Goal: Transaction & Acquisition: Purchase product/service

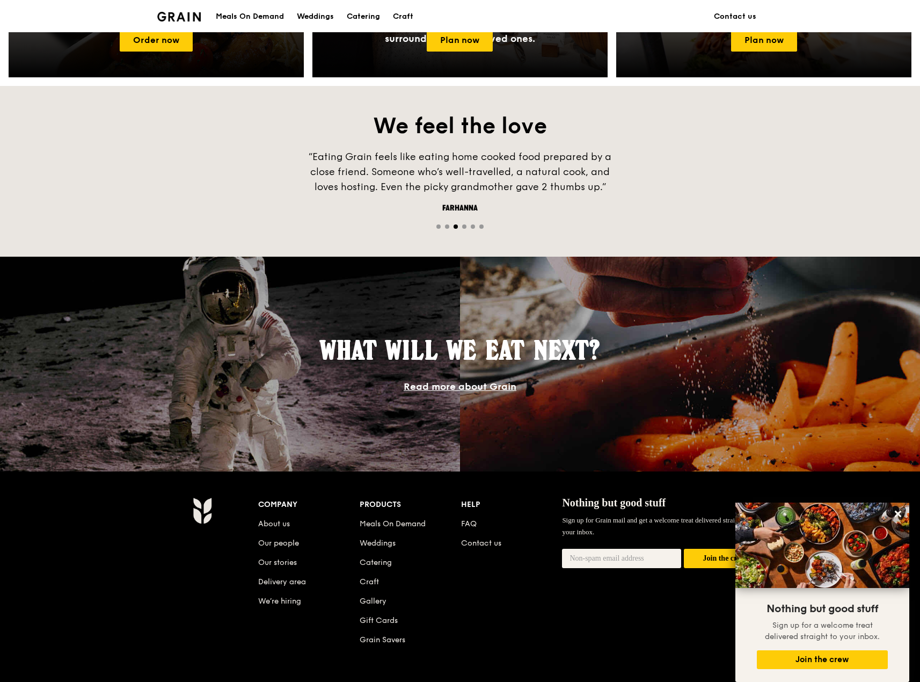
scroll to position [465, 0]
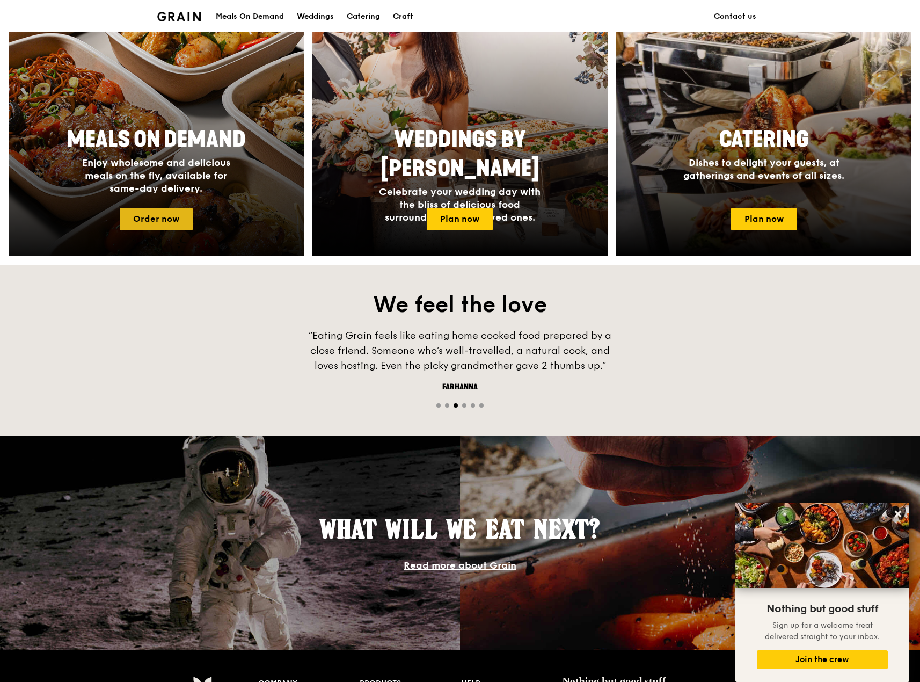
click at [169, 223] on link "Order now" at bounding box center [156, 219] width 73 height 23
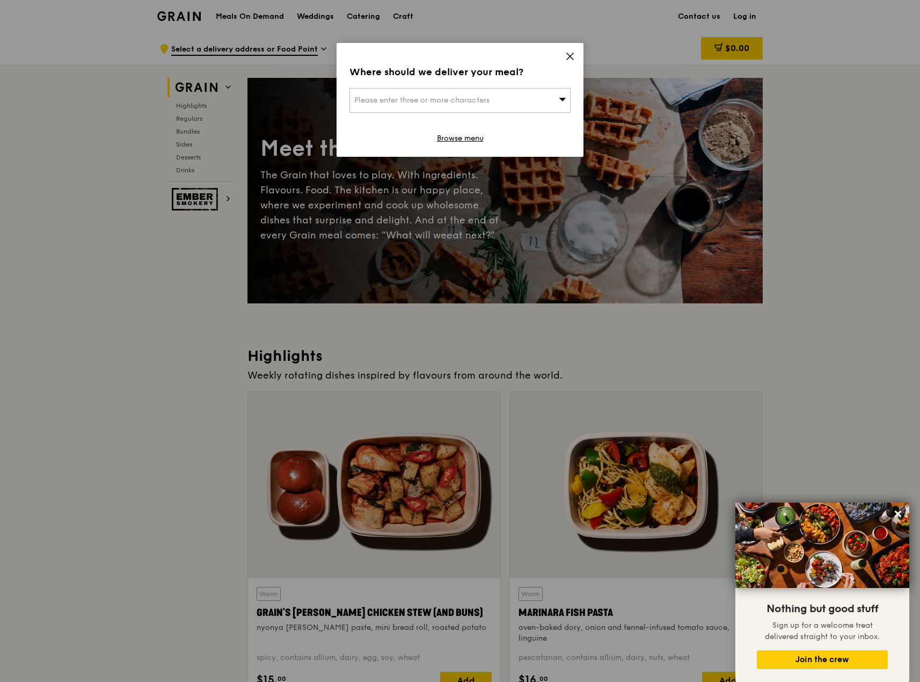
click at [529, 97] on div "Please enter three or more characters" at bounding box center [459, 100] width 221 height 25
click at [486, 100] on input "search" at bounding box center [460, 101] width 220 height 24
click at [508, 97] on input "search" at bounding box center [460, 101] width 220 height 24
paste input "[STREET_ADDRESS]"
type input "[STREET_ADDRESS]"
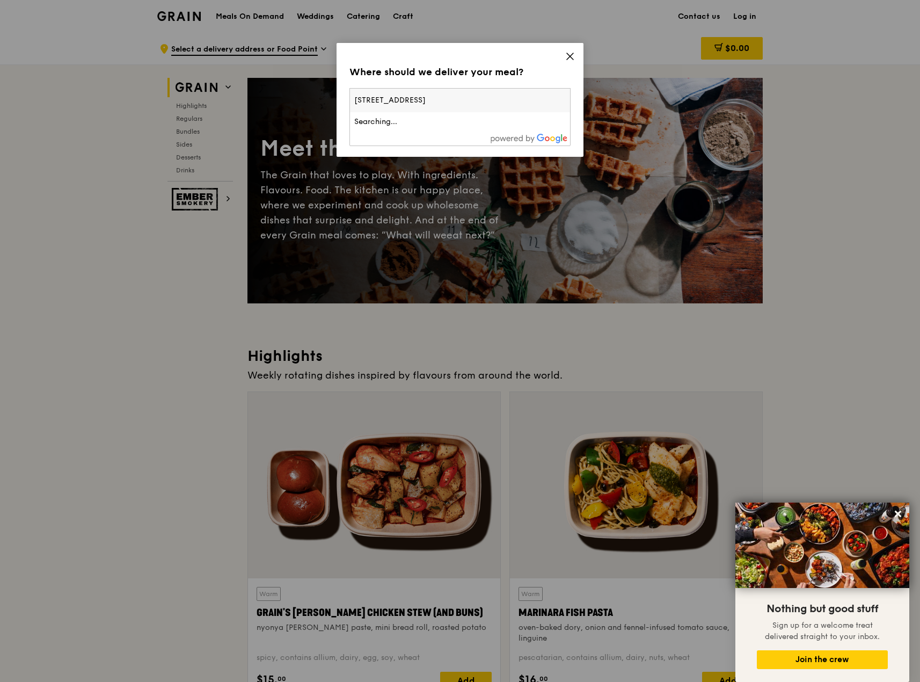
click at [440, 99] on input "[STREET_ADDRESS]" at bounding box center [460, 101] width 220 height 24
click at [466, 121] on div "[STREET_ADDRESS]" at bounding box center [433, 121] width 159 height 11
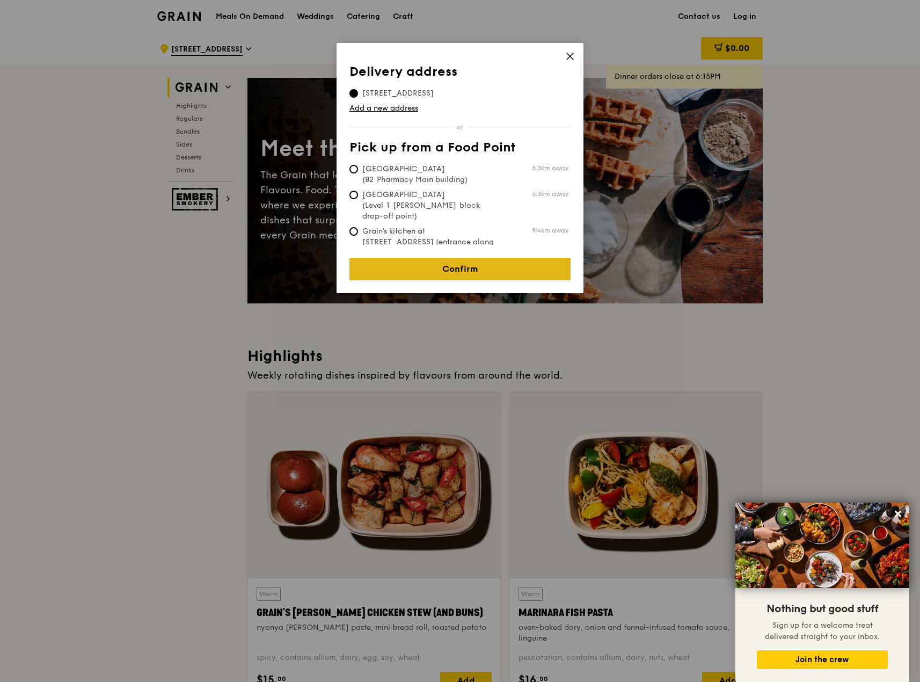
click at [455, 260] on link "Confirm" at bounding box center [459, 269] width 221 height 23
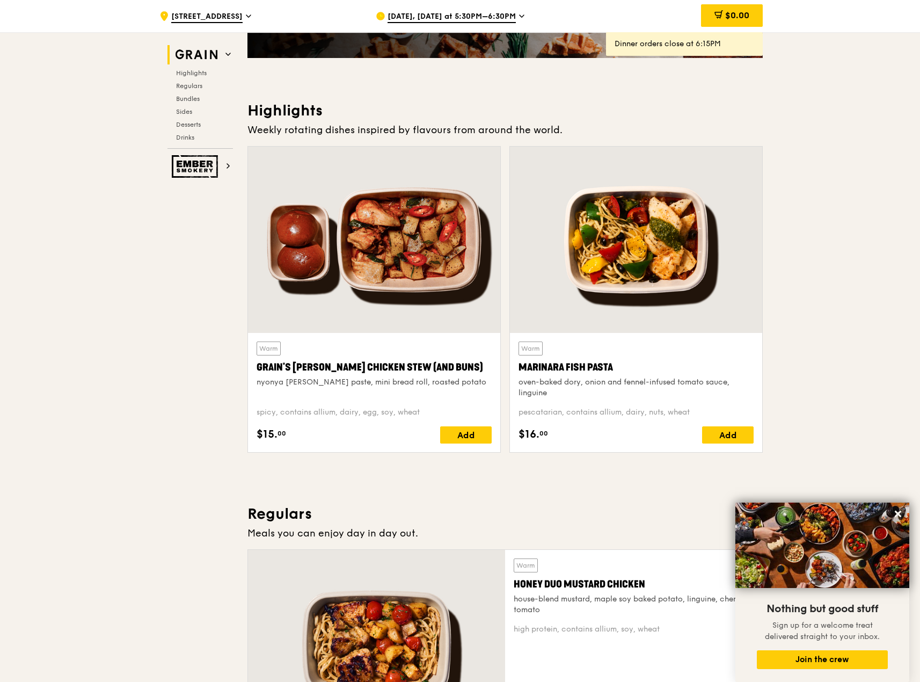
scroll to position [251, 0]
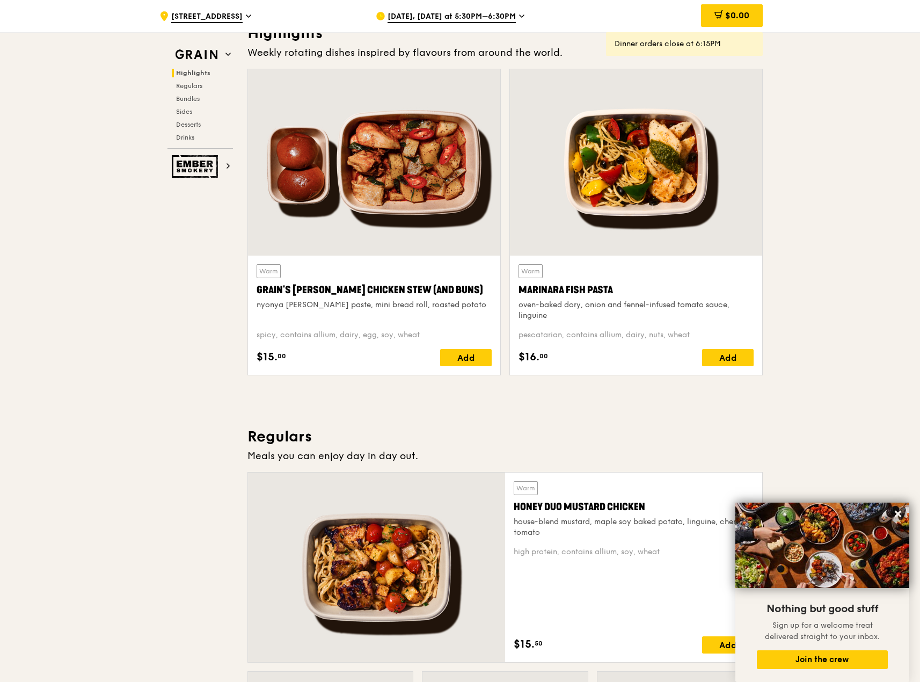
scroll to position [0, 0]
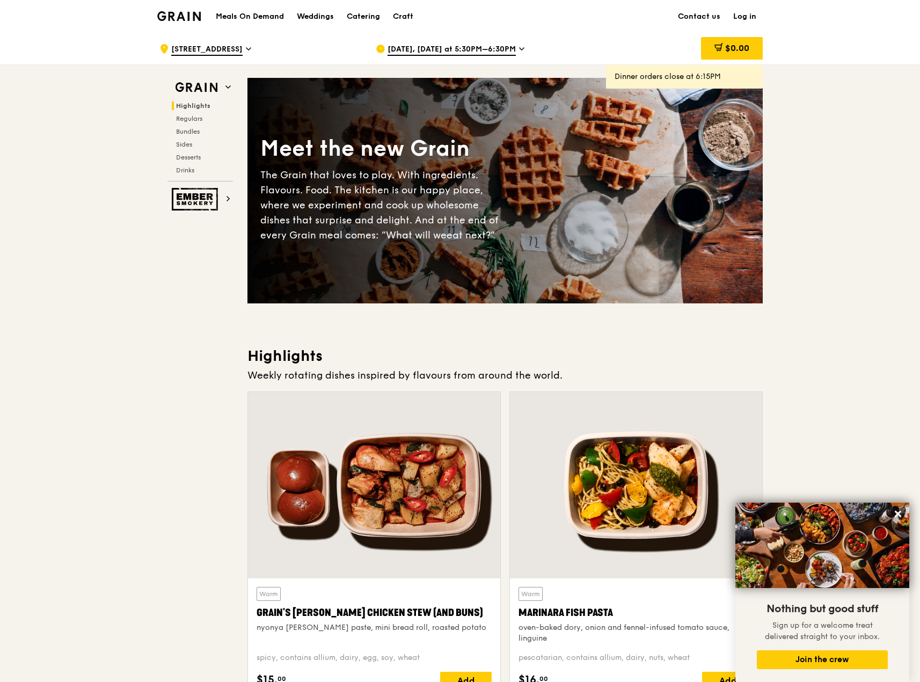
click at [506, 42] on div "Sep 10, Today at 5:30PM–6:30PM" at bounding box center [475, 49] width 199 height 32
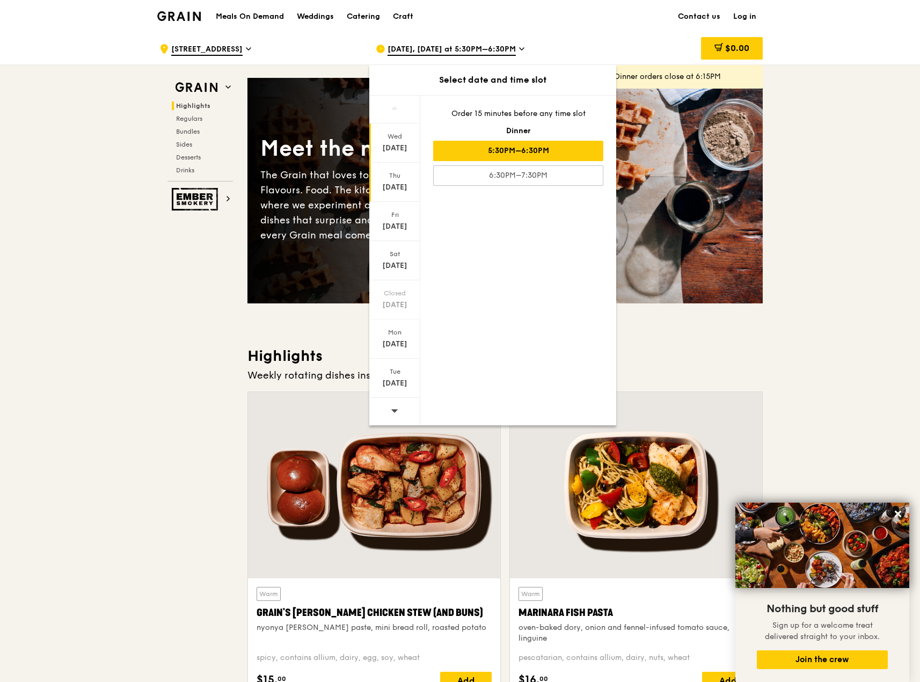
click at [392, 191] on div "Sep 11" at bounding box center [395, 187] width 48 height 11
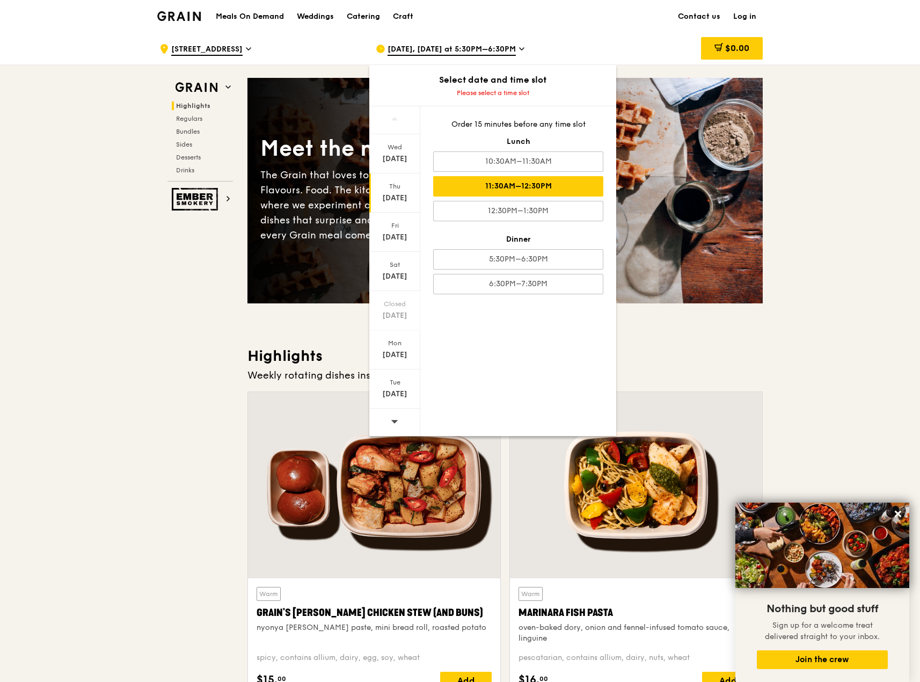
click at [553, 188] on div "11:30AM–12:30PM" at bounding box center [518, 186] width 170 height 20
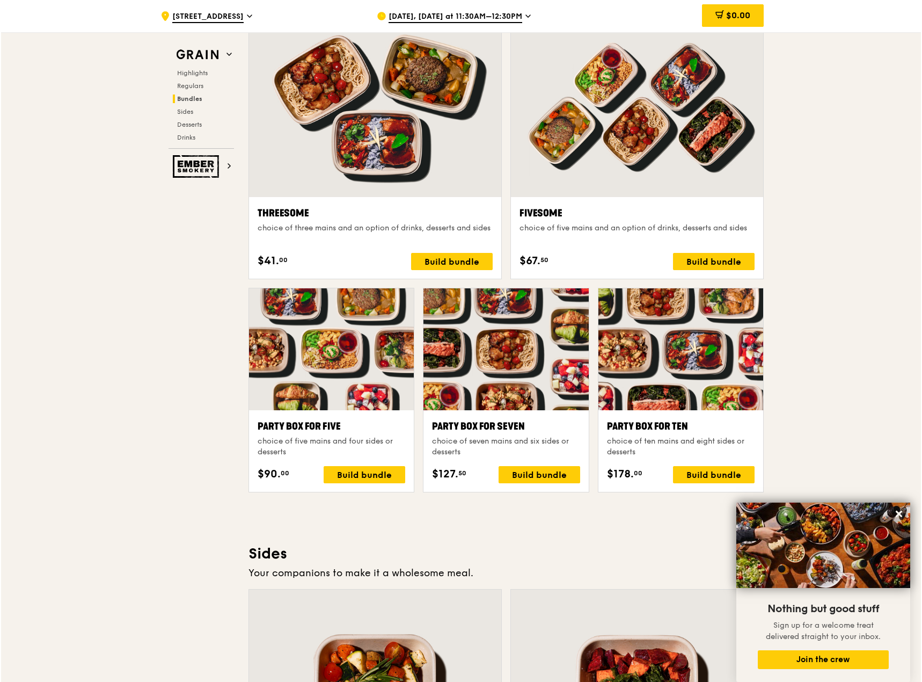
scroll to position [1896, 0]
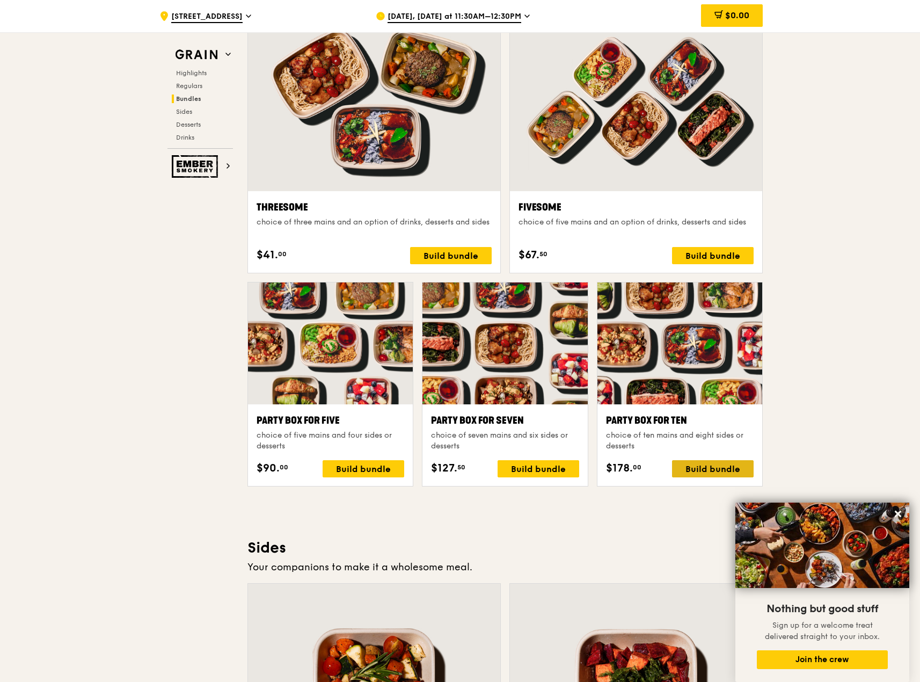
click at [719, 471] on div "Build bundle" at bounding box center [713, 468] width 82 height 17
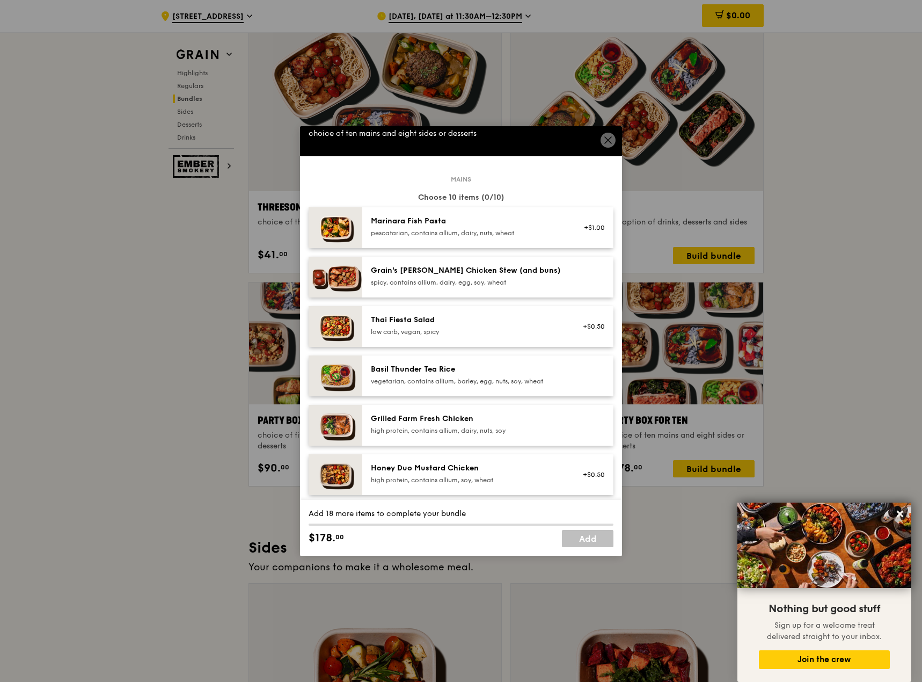
scroll to position [0, 0]
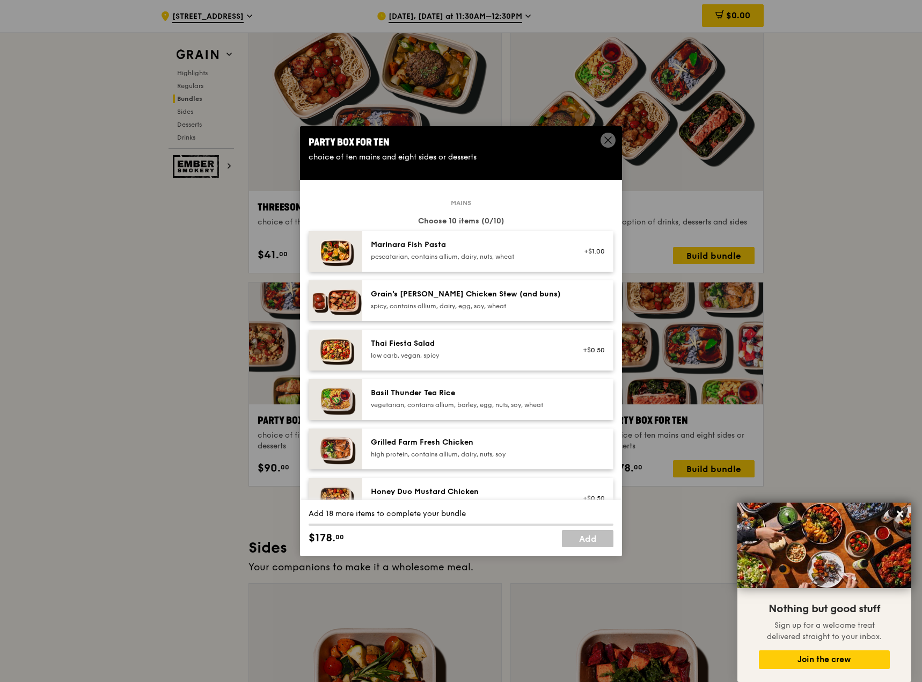
click at [443, 246] on div "Marinara Fish Pasta" at bounding box center [467, 244] width 193 height 11
click at [475, 291] on div "Grain's [PERSON_NAME] Chicken Stew (and buns)" at bounding box center [467, 294] width 193 height 11
click at [479, 349] on div "Thai Fiesta Salad low carb, vegan, spicy" at bounding box center [467, 348] width 193 height 21
click at [478, 397] on div "Basil Thunder Tea Rice" at bounding box center [467, 392] width 193 height 11
click at [443, 442] on div "Grilled Farm Fresh Chicken" at bounding box center [467, 442] width 193 height 11
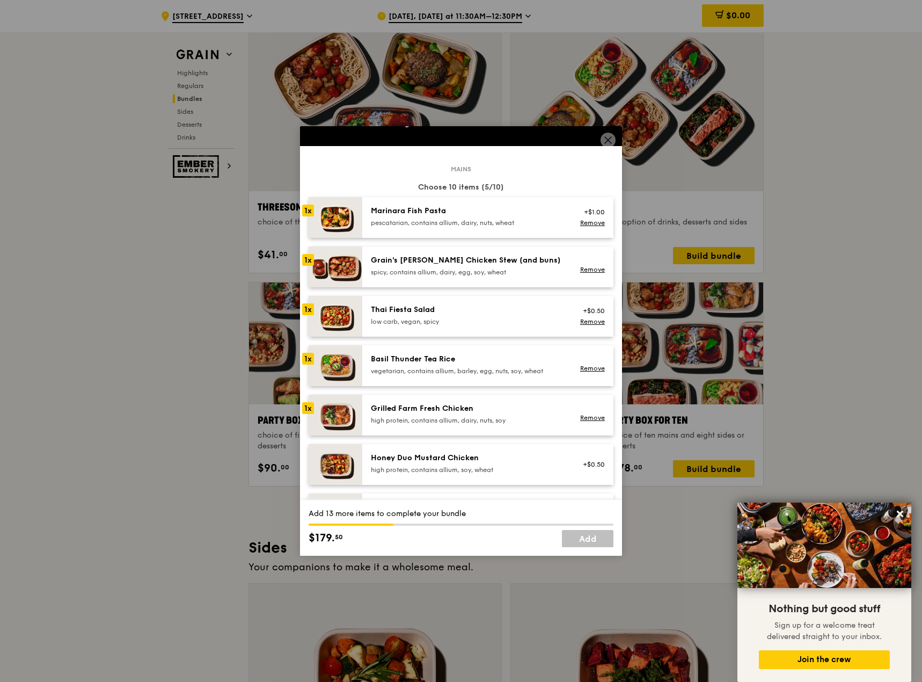
scroll to position [71, 0]
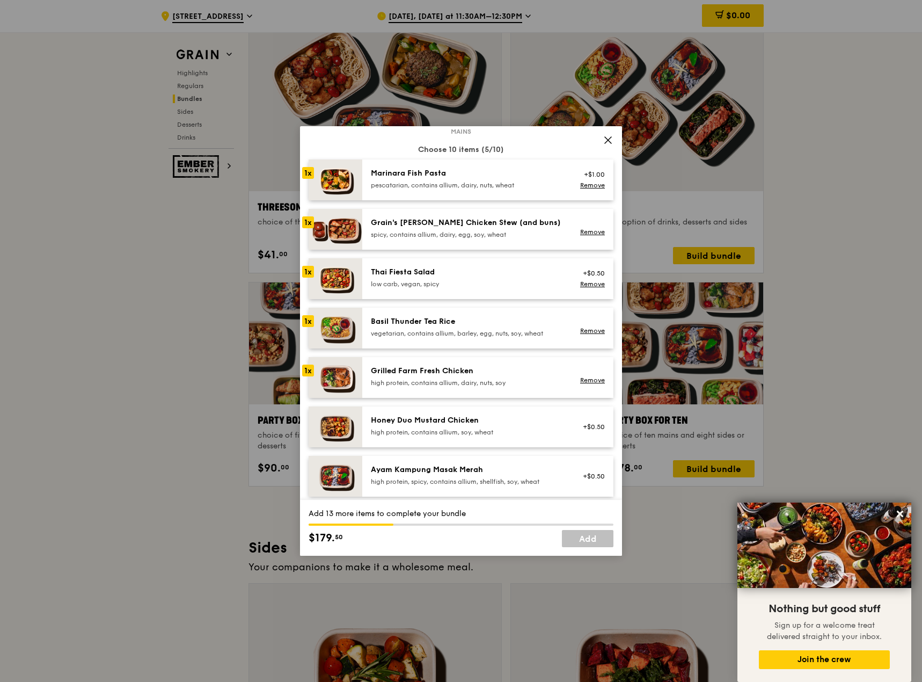
click at [440, 420] on div "Honey Duo Mustard Chicken" at bounding box center [467, 420] width 193 height 11
click at [432, 462] on div "Ayam Kampung Masak Merah high protein, spicy, contains allium, shellfish, soy, …" at bounding box center [487, 476] width 251 height 41
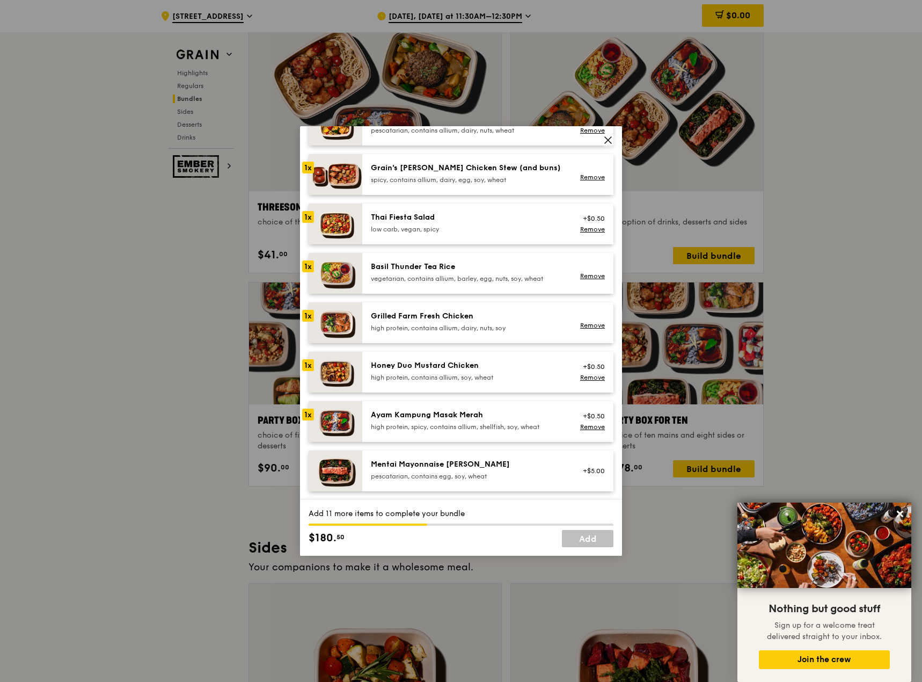
scroll to position [179, 0]
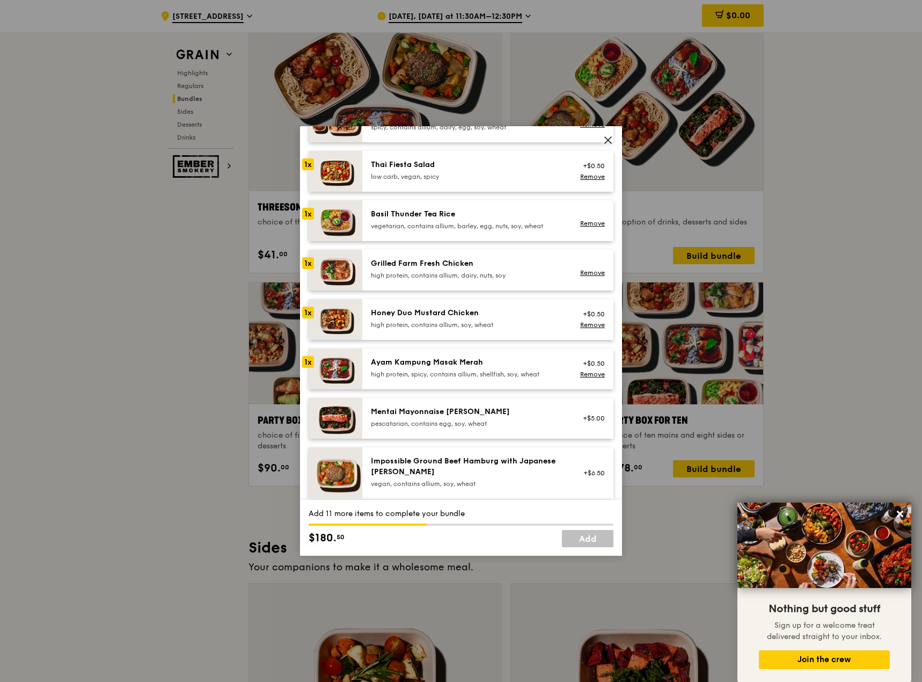
drag, startPoint x: 463, startPoint y: 438, endPoint x: 456, endPoint y: 421, distance: 19.0
click at [456, 421] on div "pescatarian, contains egg, soy, wheat" at bounding box center [467, 423] width 193 height 9
click at [450, 464] on div "Impossible Ground Beef Hamburg with Japanese [PERSON_NAME]" at bounding box center [467, 466] width 193 height 21
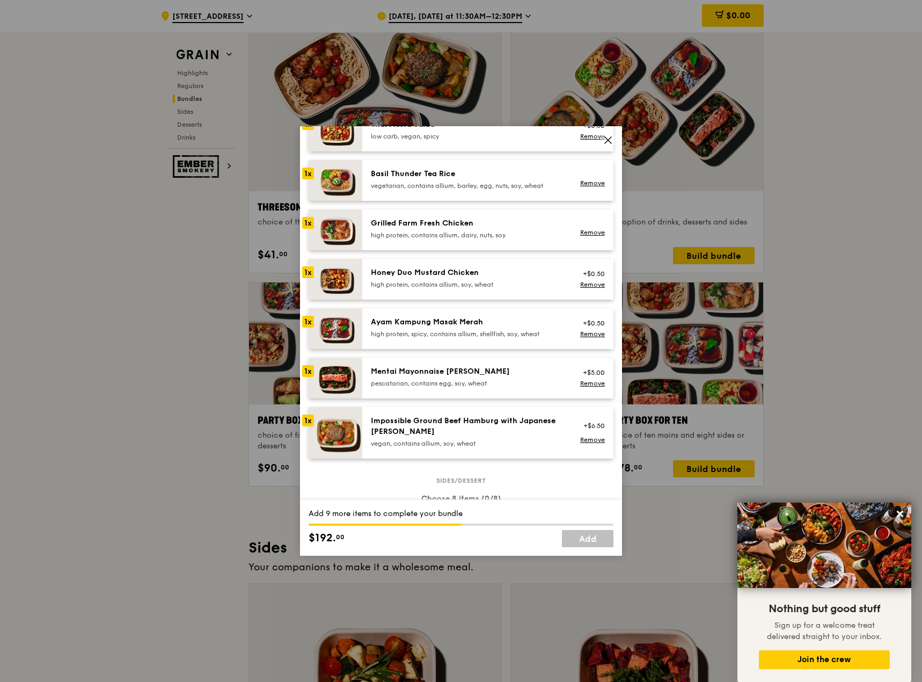
scroll to position [215, 0]
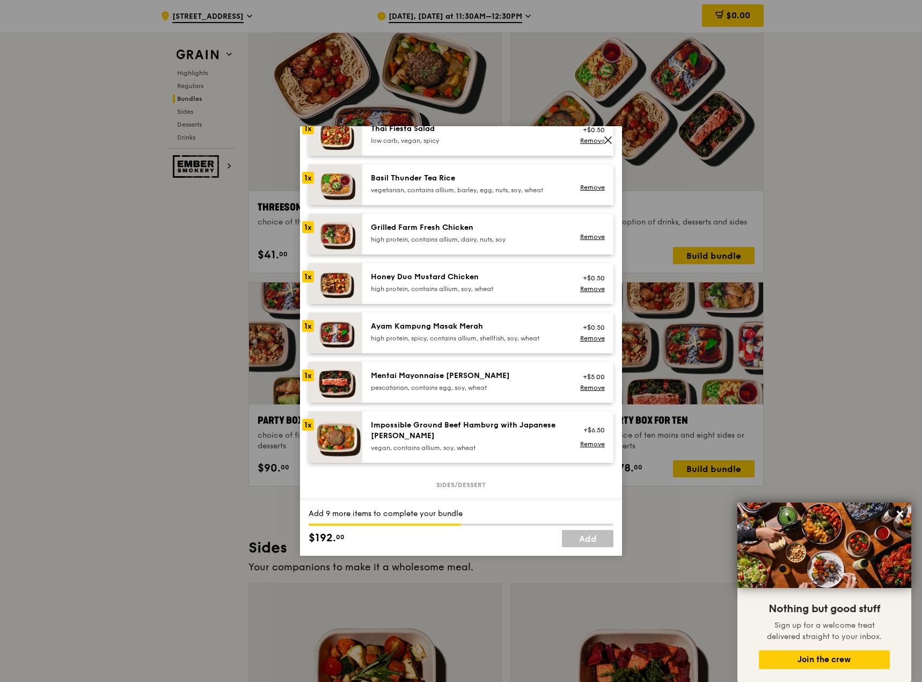
click at [322, 428] on img at bounding box center [336, 437] width 54 height 52
click at [589, 442] on link "Remove" at bounding box center [592, 444] width 25 height 8
click at [589, 442] on div "+$6.50" at bounding box center [590, 437] width 41 height 34
click at [589, 442] on link "Remove" at bounding box center [592, 444] width 25 height 8
click at [590, 393] on div "+$5.00 Remove" at bounding box center [590, 382] width 41 height 24
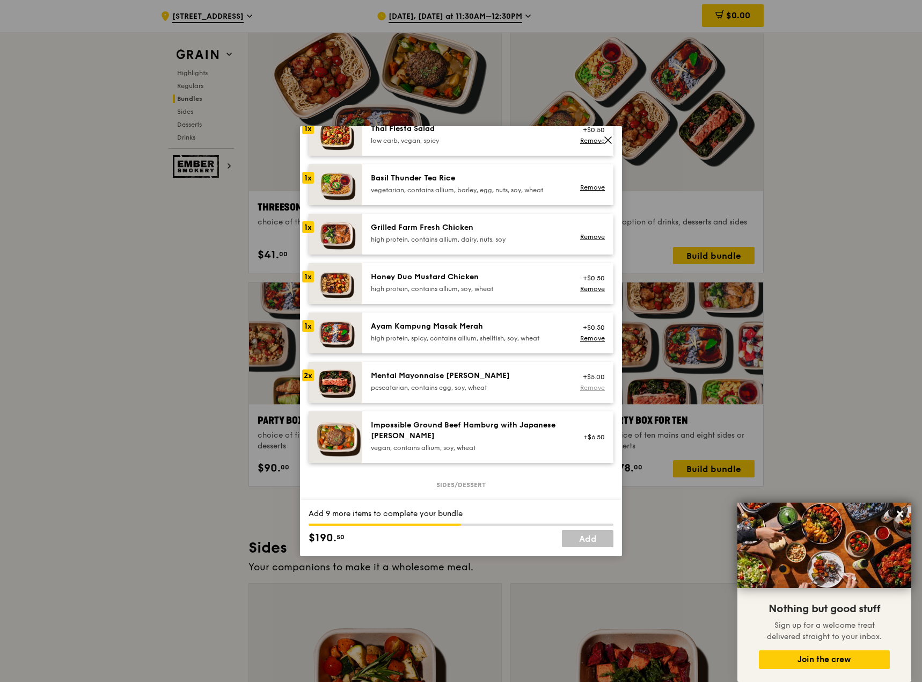
click at [591, 390] on link "Remove" at bounding box center [592, 388] width 25 height 8
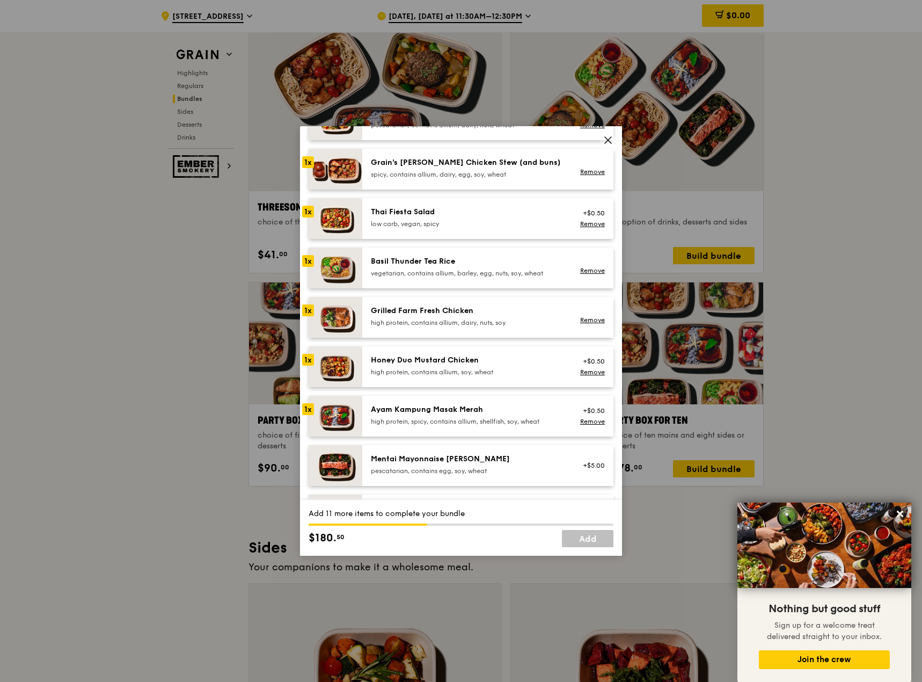
scroll to position [179, 0]
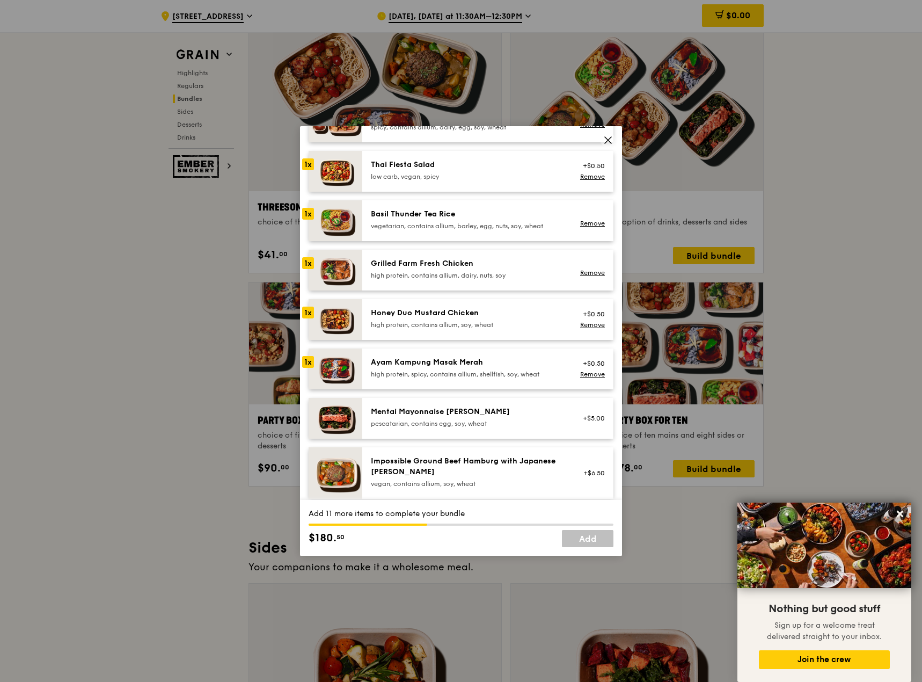
click at [464, 373] on div "high protein, spicy, contains allium, shellfish, soy, wheat" at bounding box center [467, 374] width 193 height 9
click at [443, 330] on div "Honey Duo Mustard Chicken high protein, contains allium, soy, wheat" at bounding box center [467, 320] width 206 height 24
click at [426, 281] on div "Grilled Farm Fresh Chicken high protein, contains allium, dairy, nuts, soy" at bounding box center [467, 270] width 206 height 24
click at [420, 224] on div "vegetarian, contains allium, barley, egg, nuts, soy, wheat" at bounding box center [467, 226] width 193 height 9
click at [410, 178] on div "low carb, vegan, spicy" at bounding box center [467, 176] width 193 height 9
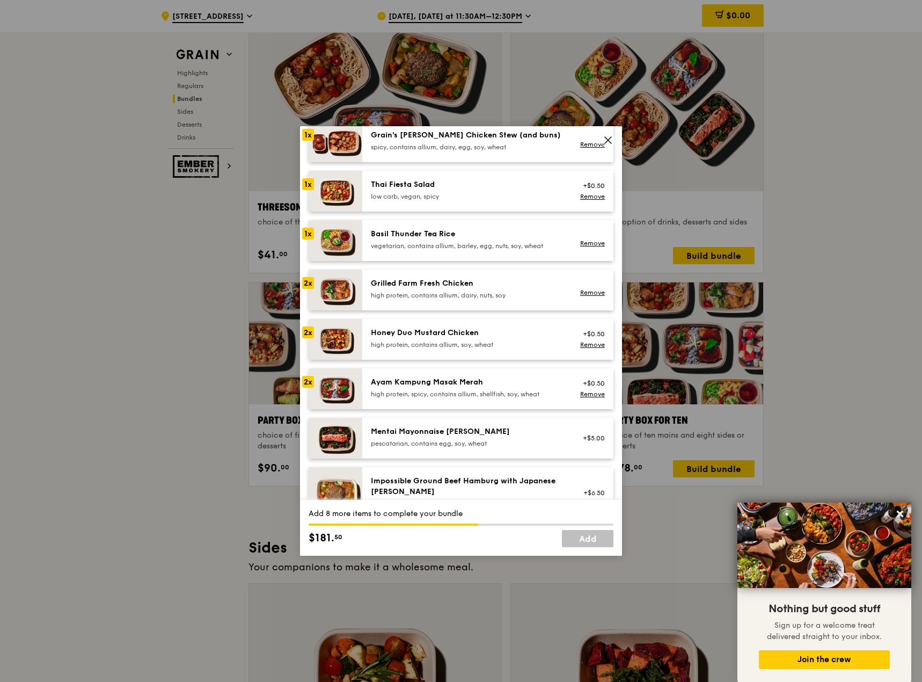
scroll to position [143, 0]
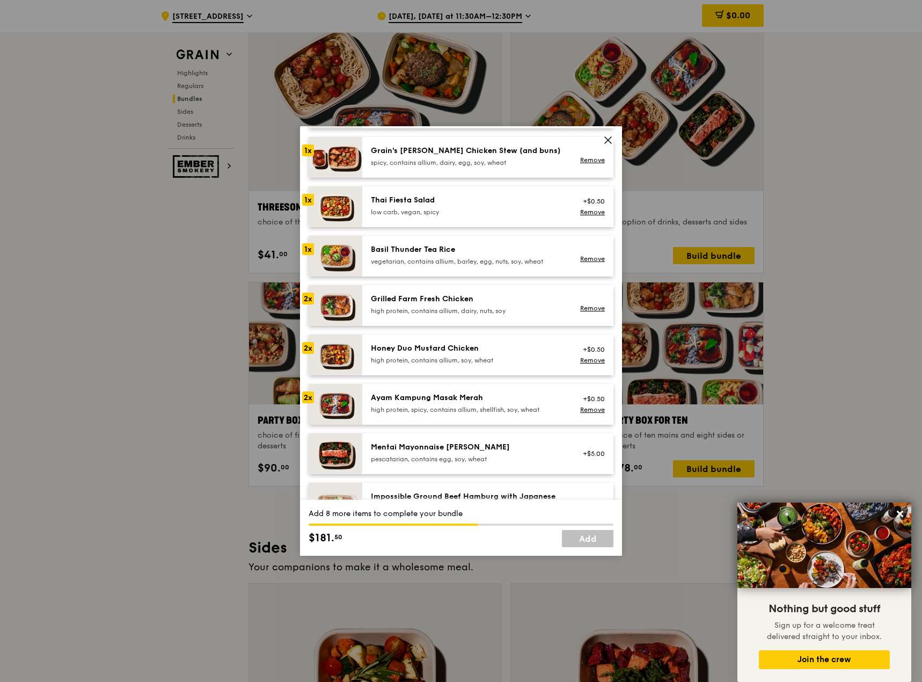
click at [335, 259] on img at bounding box center [336, 256] width 54 height 41
drag, startPoint x: 312, startPoint y: 261, endPoint x: 312, endPoint y: 253, distance: 7.5
click at [312, 253] on div "1x" at bounding box center [308, 249] width 12 height 12
click at [426, 266] on div "Basil Thunder Tea Rice vegetarian, contains allium, barley, egg, nuts, soy, whe…" at bounding box center [467, 256] width 206 height 24
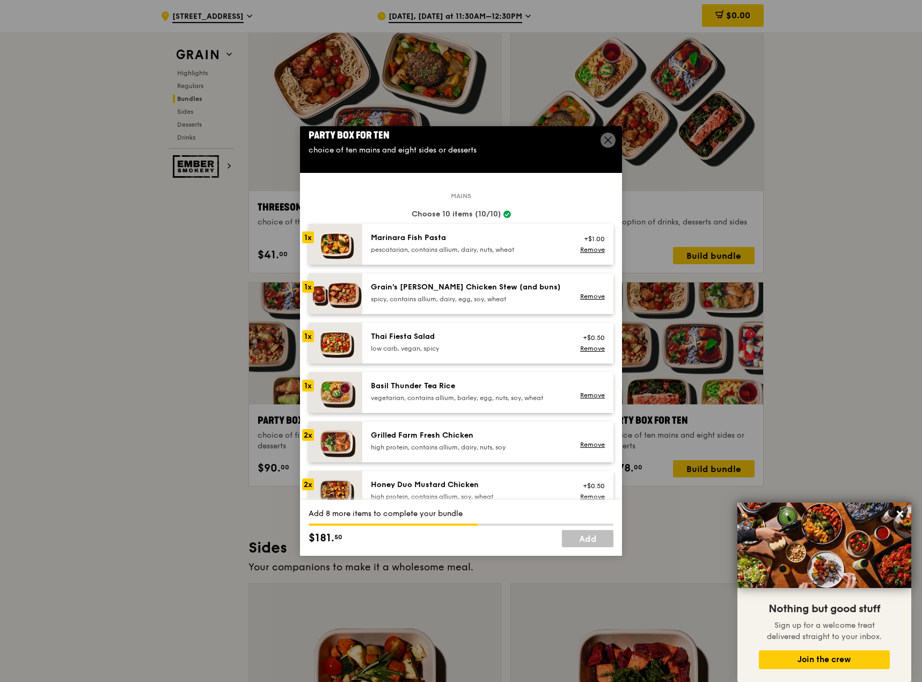
scroll to position [0, 0]
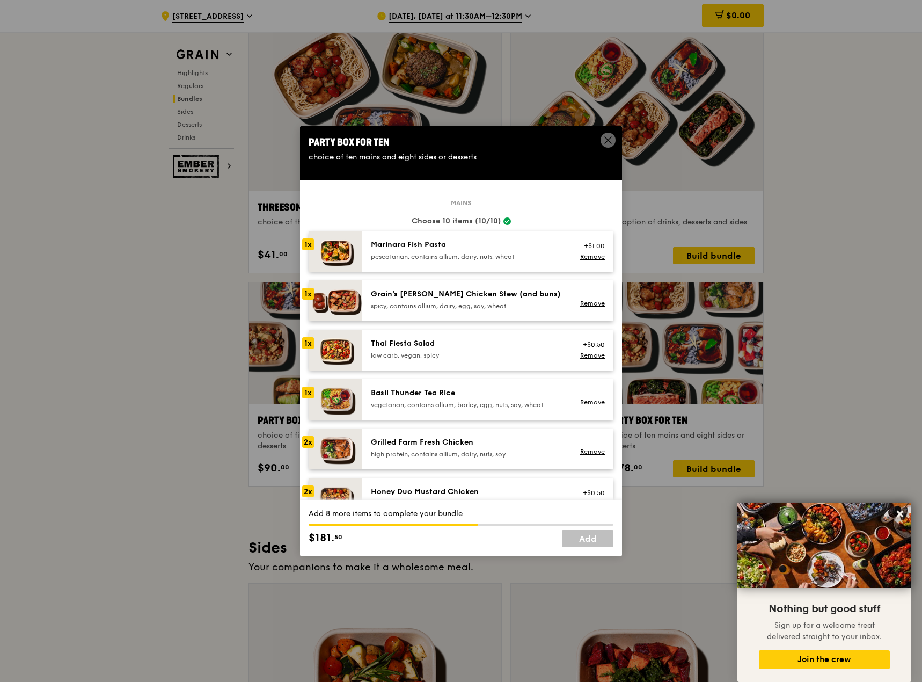
click at [421, 352] on div "low carb, vegan, spicy" at bounding box center [467, 355] width 193 height 9
drag, startPoint x: 393, startPoint y: 343, endPoint x: 374, endPoint y: 337, distance: 20.9
click at [374, 337] on div "Thai Fiesta Salad low carb, vegan, spicy +$0.50 Remove" at bounding box center [487, 350] width 251 height 41
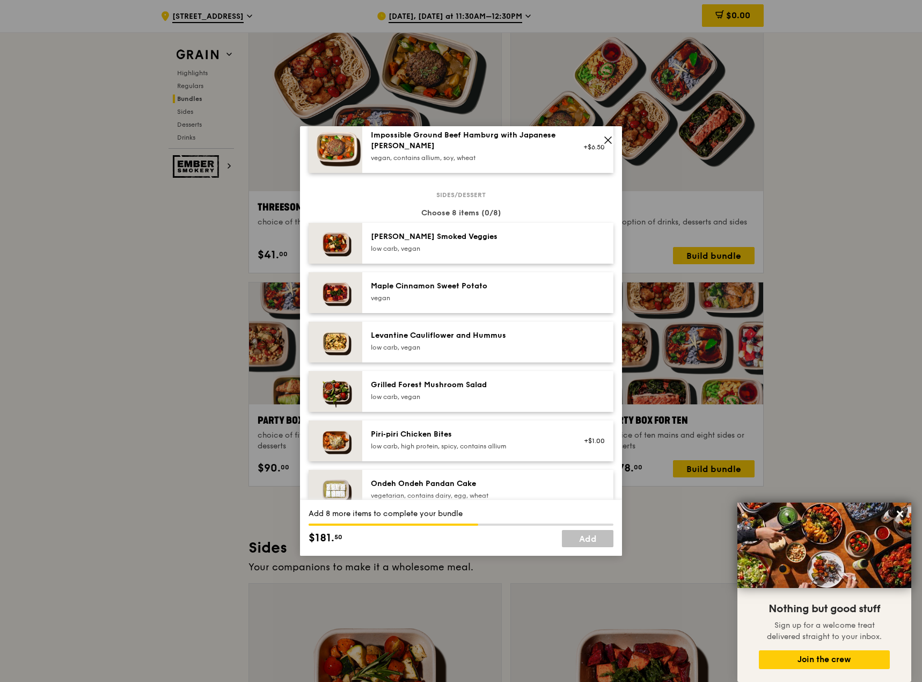
scroll to position [397, 0]
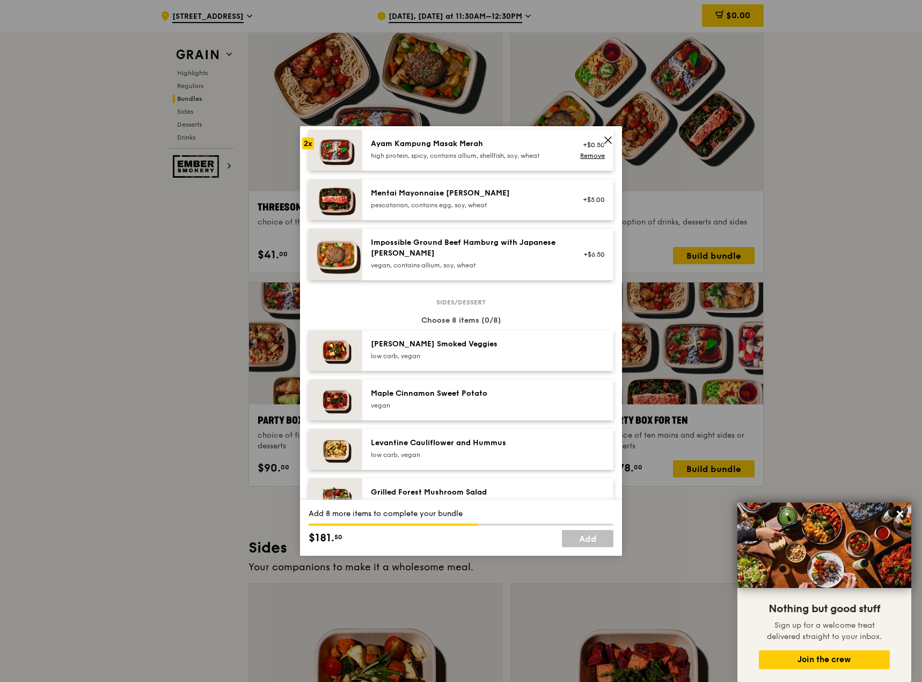
click at [609, 138] on icon at bounding box center [608, 140] width 10 height 10
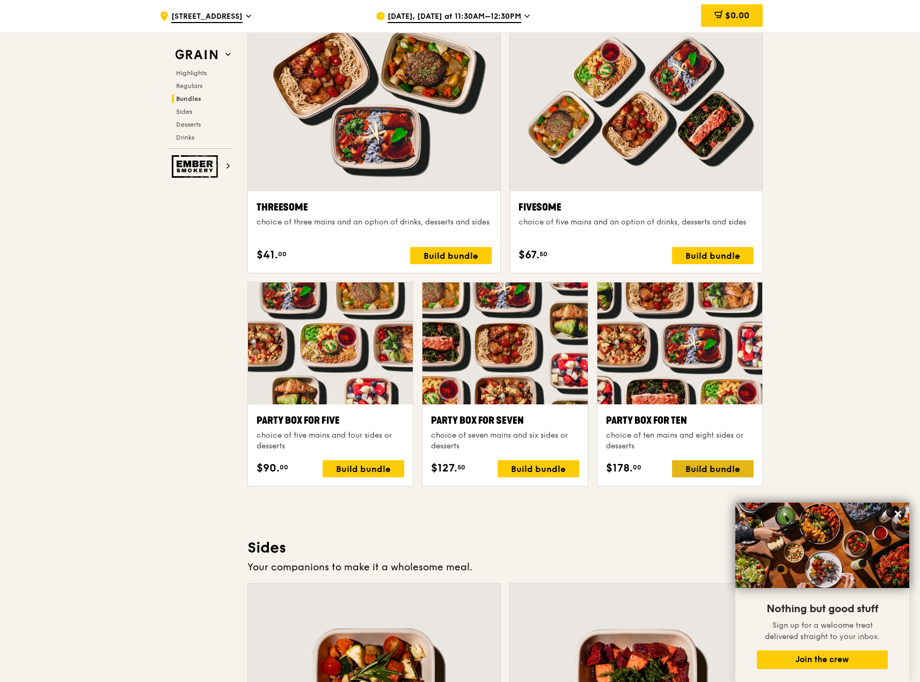
click at [708, 466] on div "Build bundle" at bounding box center [713, 468] width 82 height 17
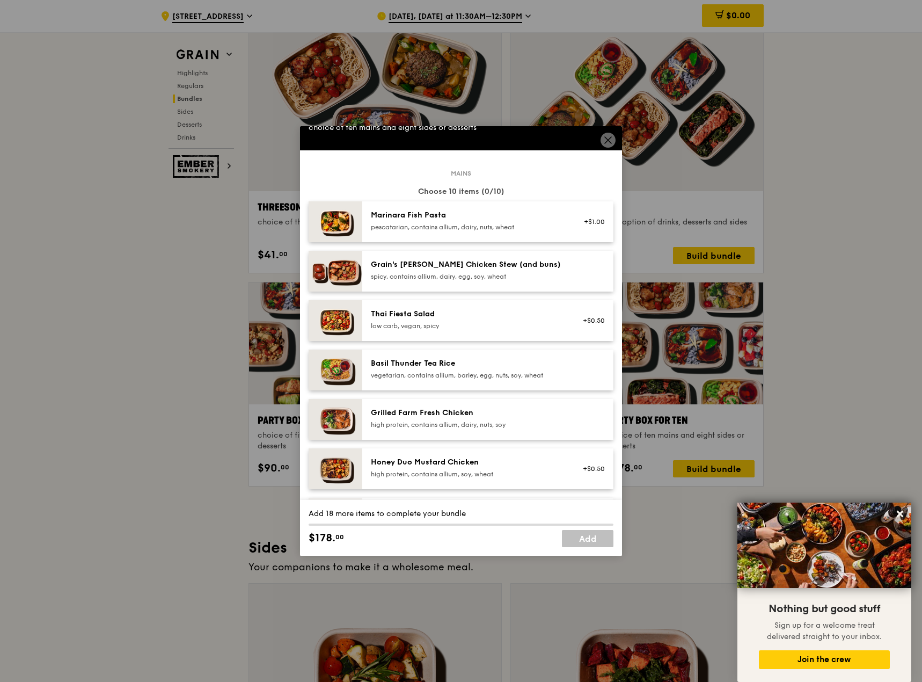
scroll to position [0, 0]
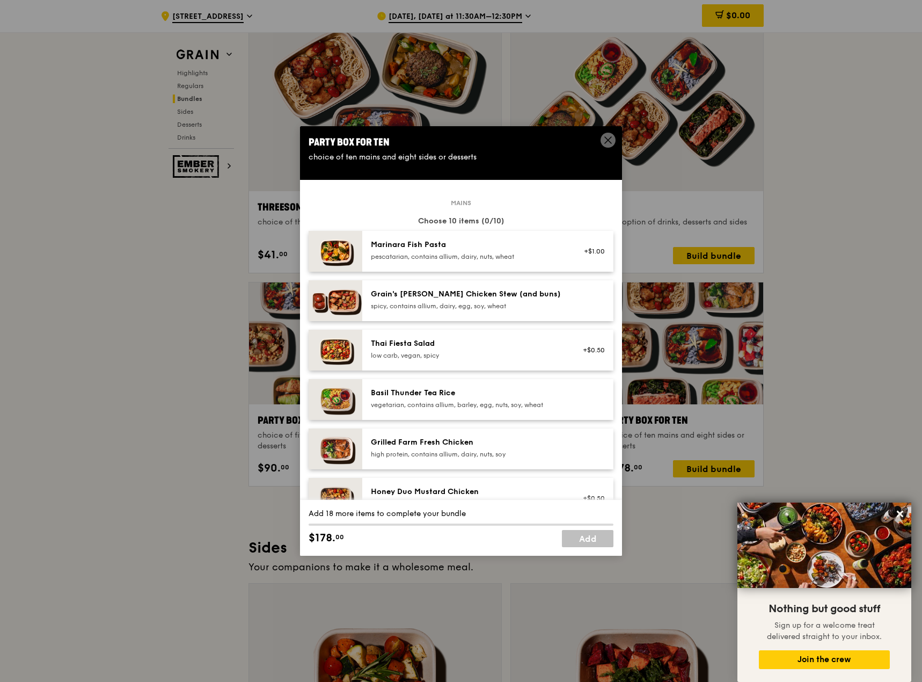
click at [457, 255] on div "pescatarian, contains allium, dairy, nuts, wheat" at bounding box center [467, 256] width 193 height 9
click at [427, 305] on div "spicy, contains allium, dairy, egg, soy, wheat" at bounding box center [467, 306] width 193 height 9
drag, startPoint x: 432, startPoint y: 357, endPoint x: 434, endPoint y: 351, distance: 6.1
click at [434, 351] on div "low carb, vegan, spicy" at bounding box center [467, 355] width 193 height 9
click at [455, 405] on div "vegetarian, contains allium, barley, egg, nuts, soy, wheat" at bounding box center [467, 404] width 193 height 9
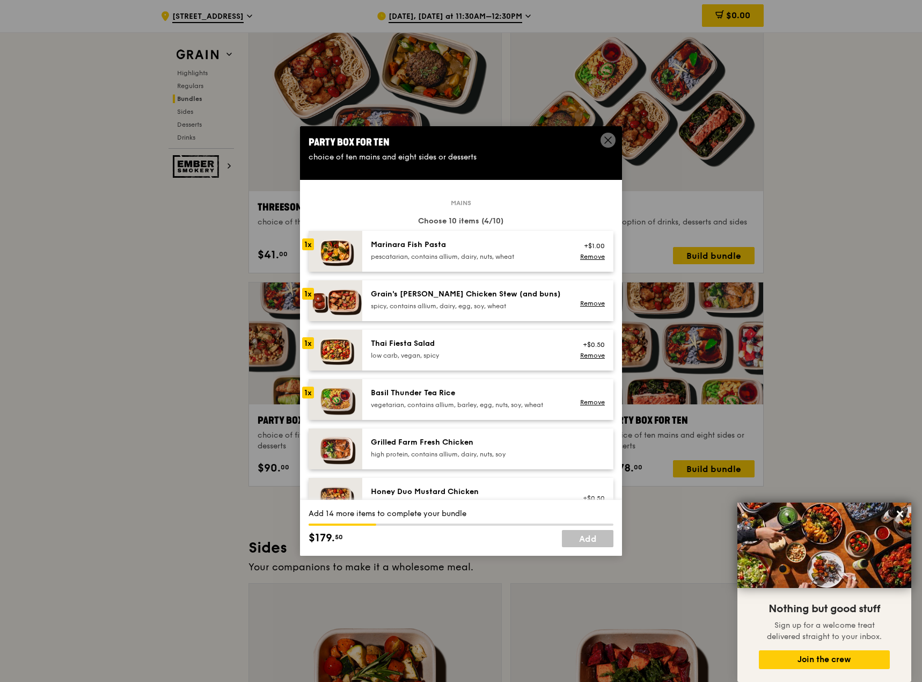
click at [458, 440] on div "Grilled Farm Fresh Chicken" at bounding box center [467, 442] width 193 height 11
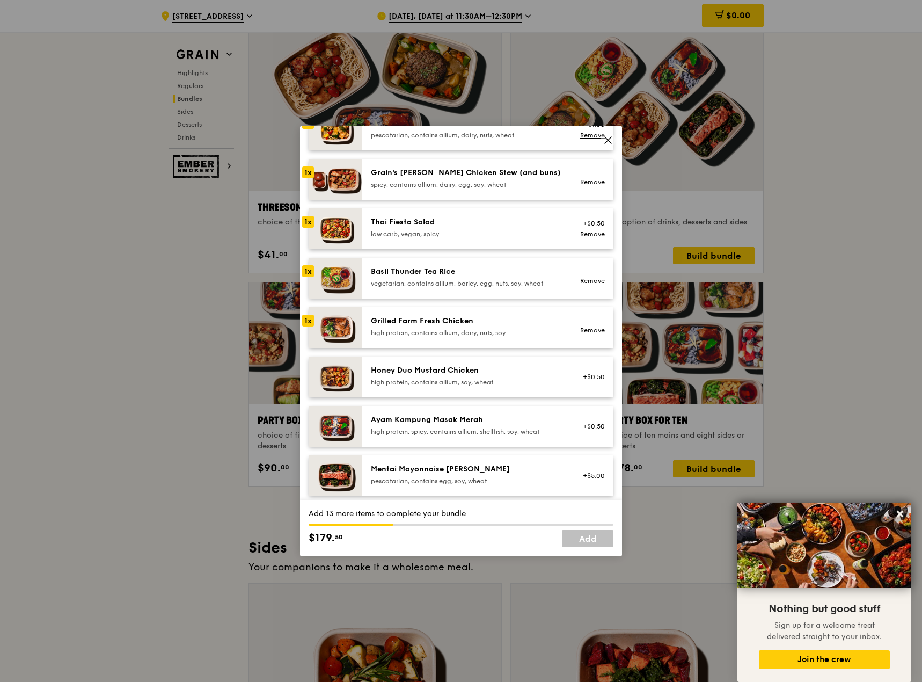
scroll to position [143, 0]
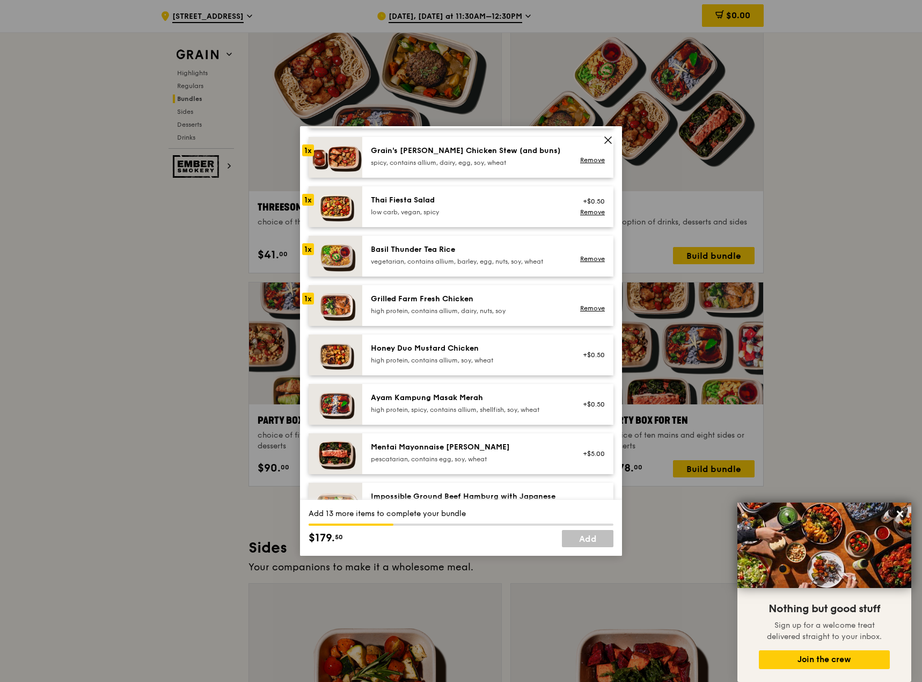
drag, startPoint x: 419, startPoint y: 359, endPoint x: 416, endPoint y: 354, distance: 6.3
click at [416, 354] on div "Honey Duo Mustard Chicken high protein, contains allium, soy, wheat" at bounding box center [467, 353] width 193 height 21
click at [423, 392] on div "Ayam Kampung Masak Merah high protein, spicy, contains allium, shellfish, soy, …" at bounding box center [487, 404] width 251 height 41
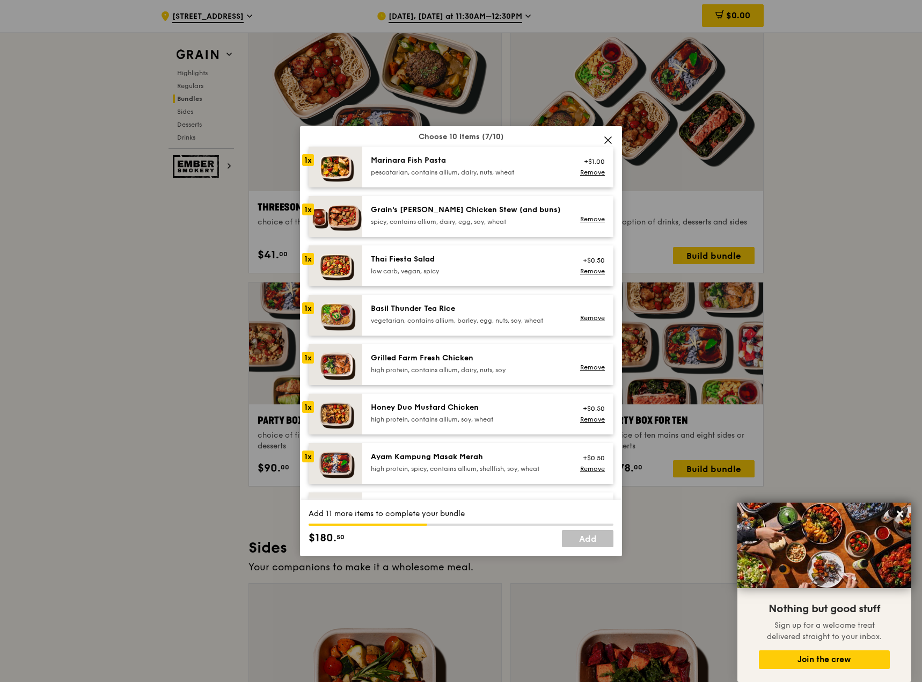
scroll to position [107, 0]
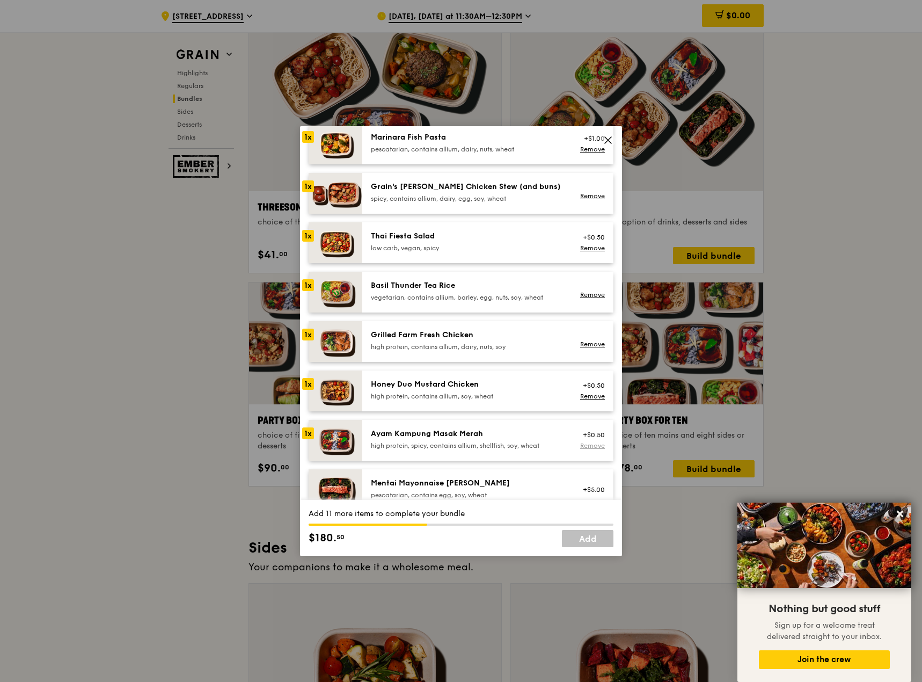
click at [580, 445] on link "Remove" at bounding box center [592, 446] width 25 height 8
click at [591, 395] on link "Remove" at bounding box center [592, 396] width 25 height 8
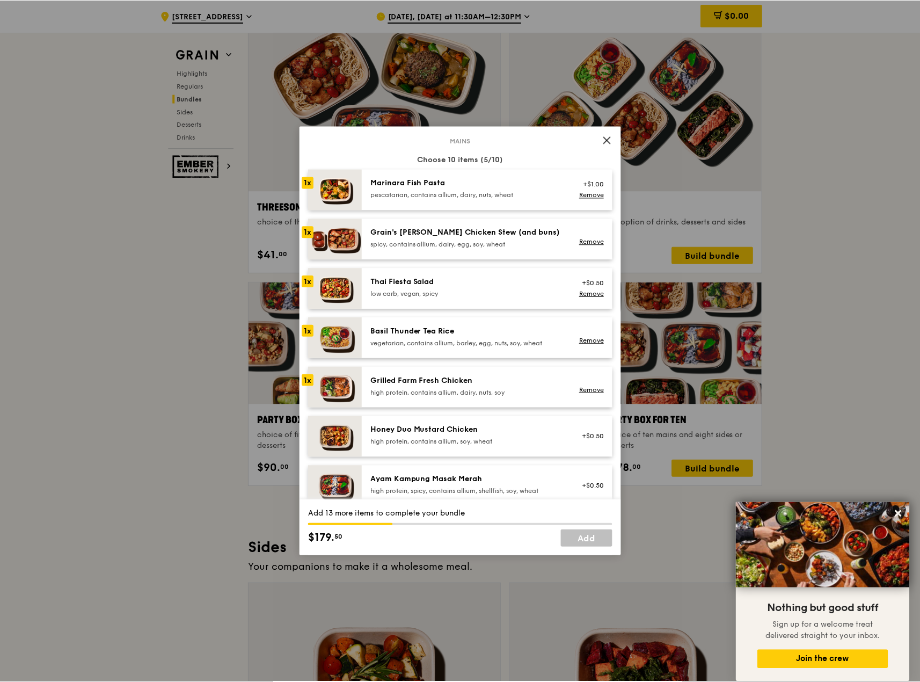
scroll to position [0, 0]
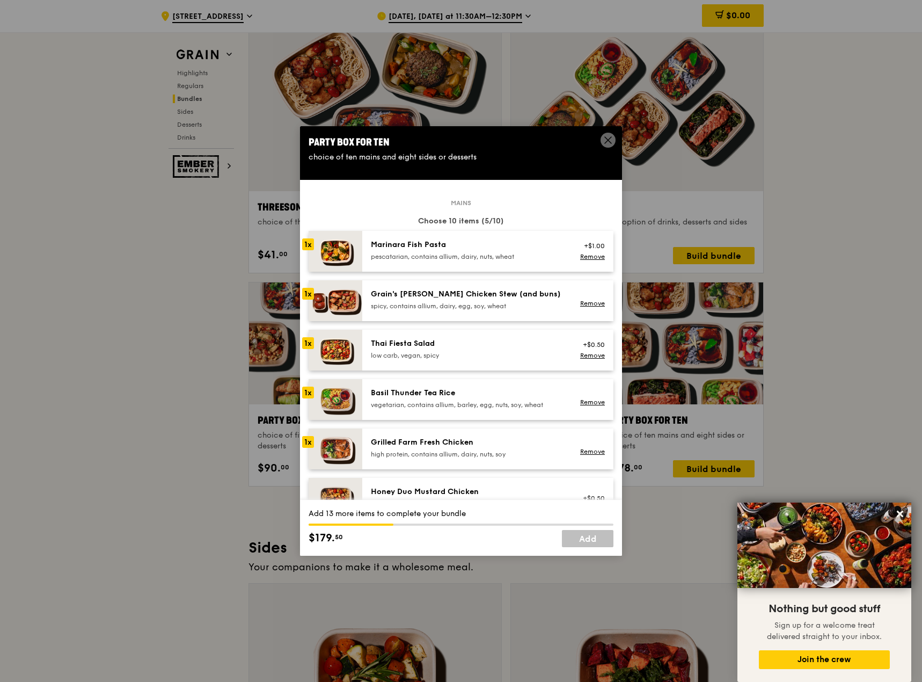
click at [601, 138] on span at bounding box center [608, 140] width 15 height 15
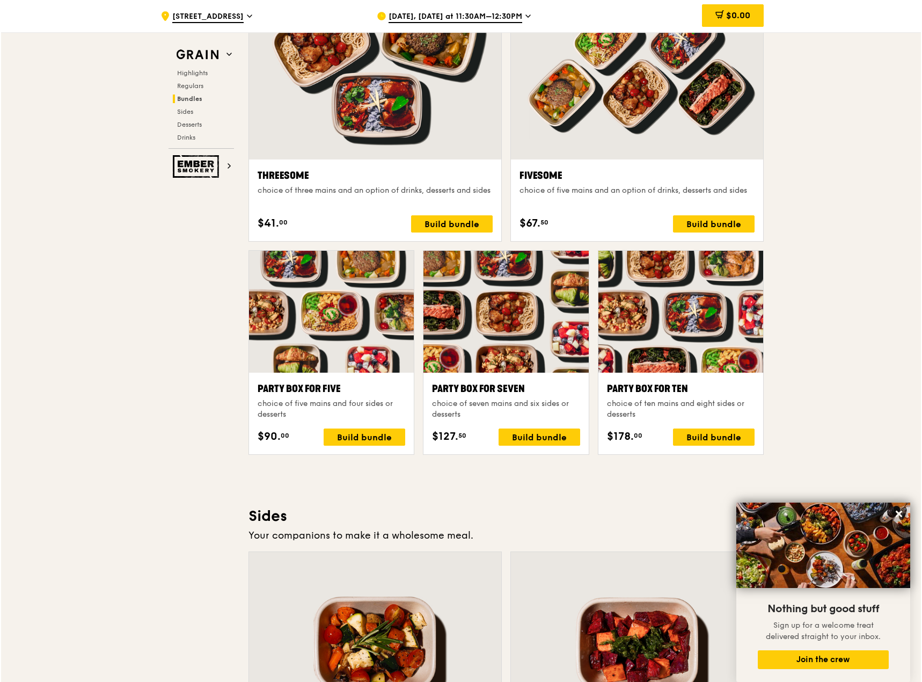
scroll to position [1932, 0]
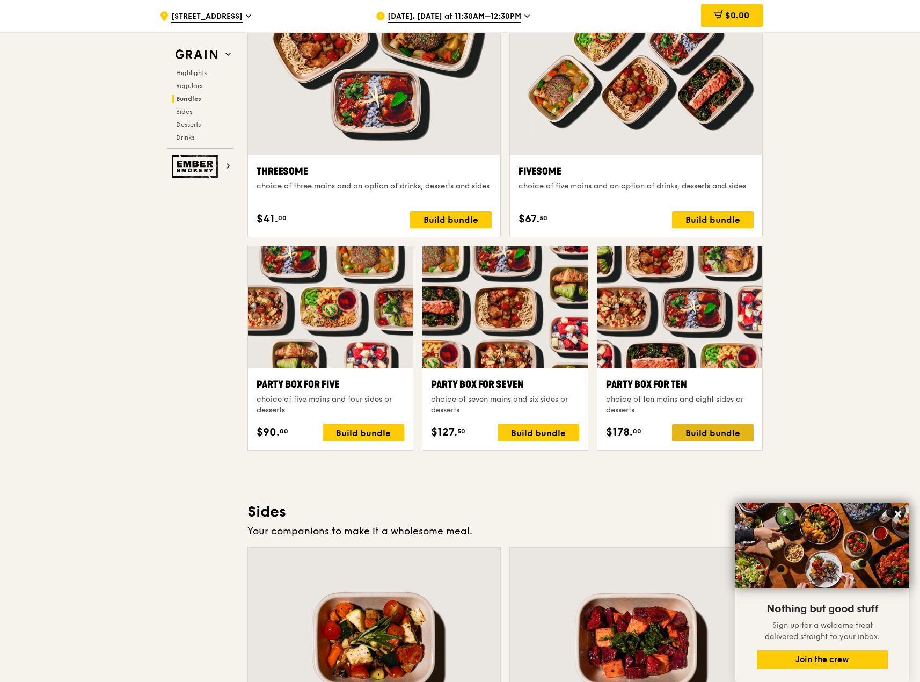
click at [714, 425] on div "Build bundle" at bounding box center [713, 432] width 82 height 17
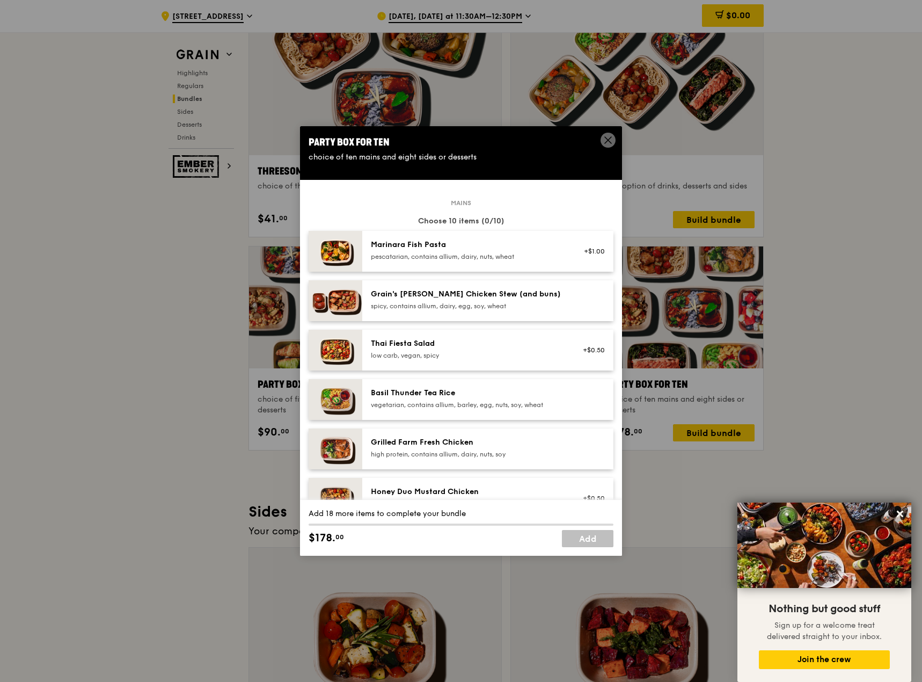
click at [513, 300] on div "Grain's Curry Chicken Stew (and buns) spicy, contains allium, dairy, egg, soy, …" at bounding box center [467, 299] width 193 height 21
click at [518, 297] on div "Grain's [PERSON_NAME] Chicken Stew (and buns)" at bounding box center [467, 294] width 193 height 11
click at [502, 236] on div "Marinara Fish Pasta pescatarian, contains allium, dairy, nuts, wheat +$1.00" at bounding box center [487, 251] width 251 height 41
click at [500, 239] on div "Marinara Fish Pasta" at bounding box center [467, 244] width 193 height 11
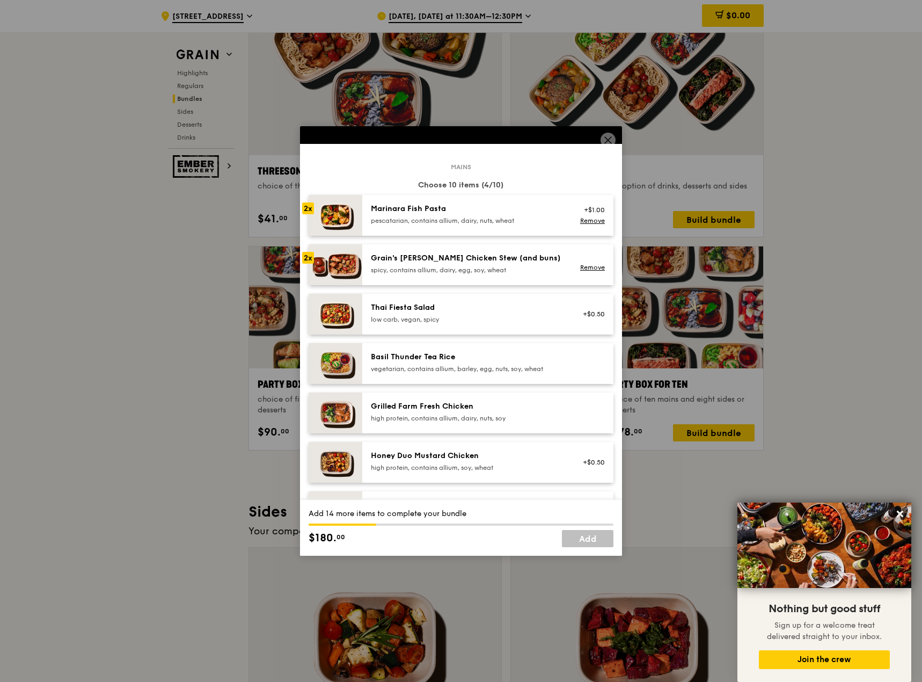
click at [493, 414] on div "high protein, contains allium, dairy, nuts, soy" at bounding box center [467, 418] width 193 height 9
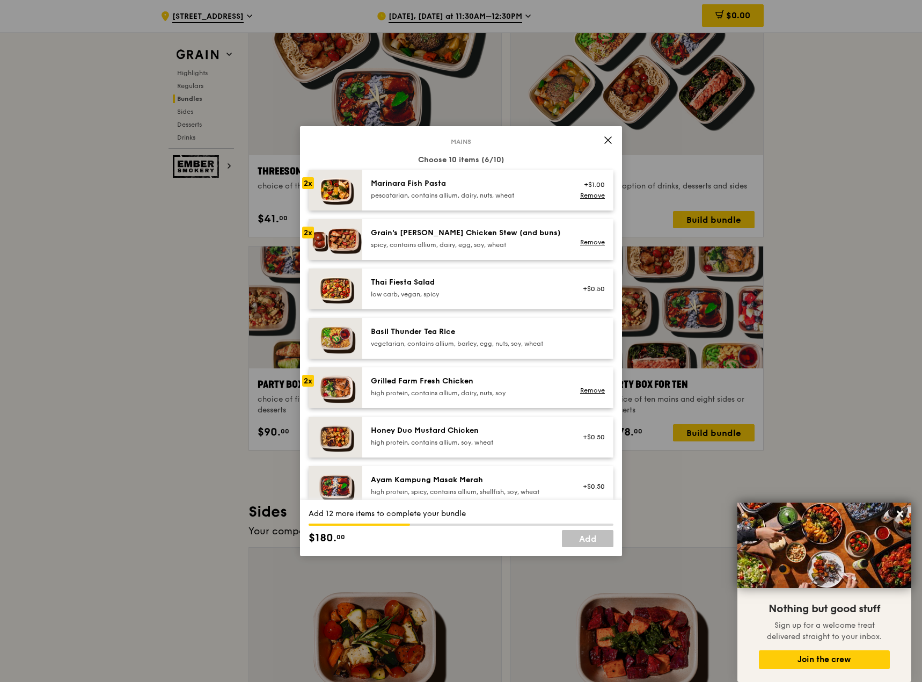
scroll to position [71, 0]
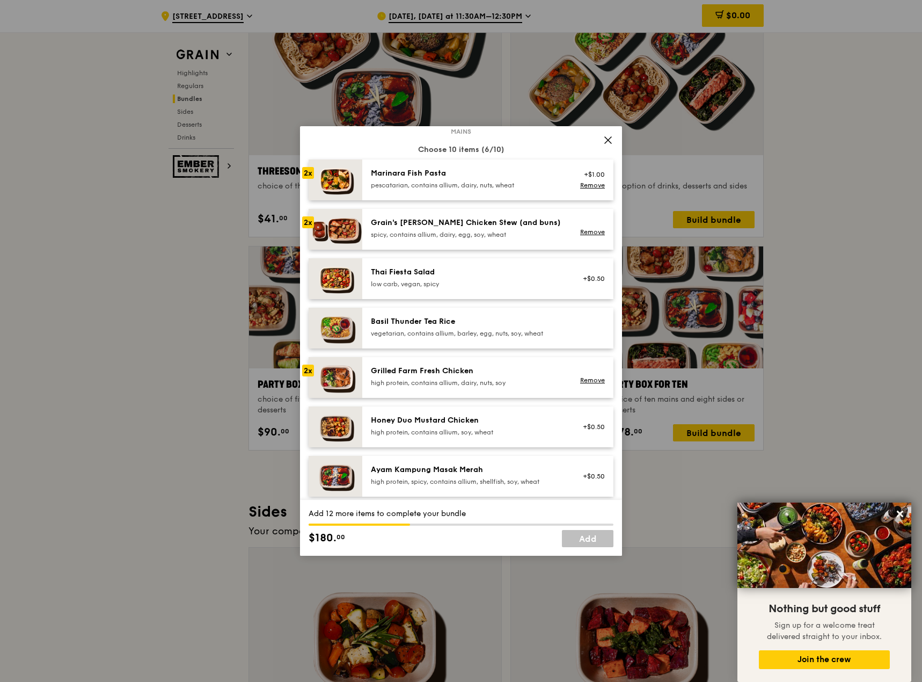
click at [521, 422] on div "Honey Duo Mustard Chicken" at bounding box center [467, 420] width 193 height 11
click at [454, 473] on div "Ayam Kampung Masak Merah" at bounding box center [467, 469] width 193 height 11
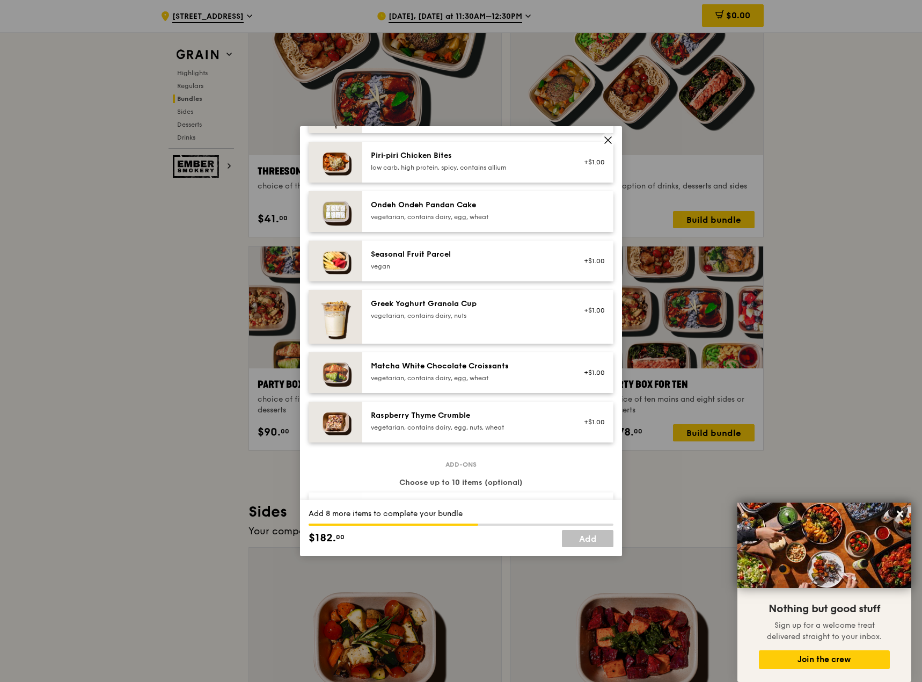
scroll to position [787, 0]
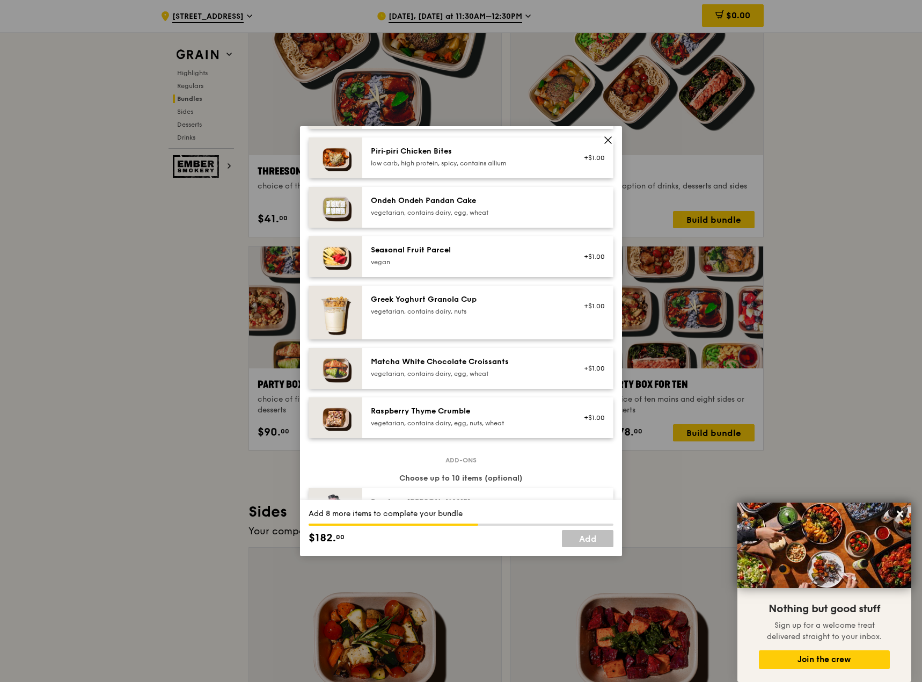
click at [345, 363] on img at bounding box center [336, 368] width 54 height 41
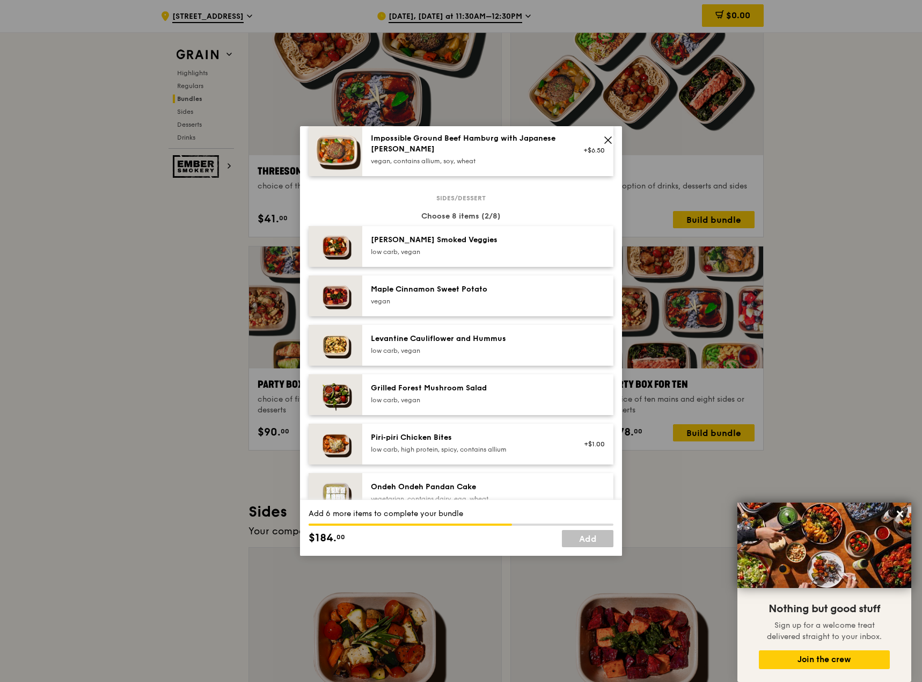
scroll to position [501, 0]
click at [415, 247] on div "Rosemary Smoked Veggies low carb, vegan" at bounding box center [467, 245] width 193 height 21
click at [416, 352] on div "low carb, vegan" at bounding box center [467, 351] width 193 height 9
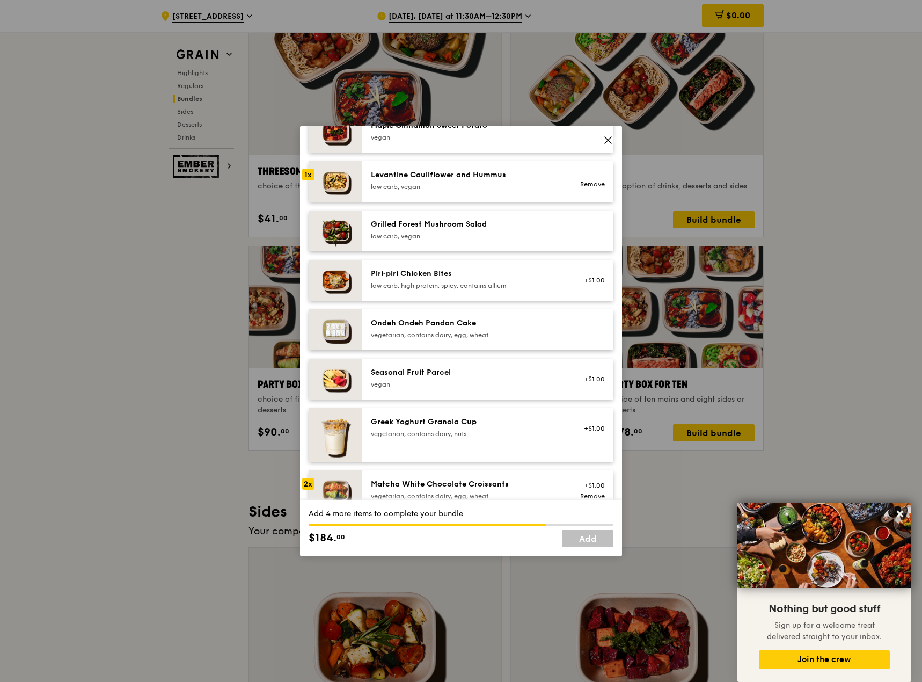
scroll to position [715, 0]
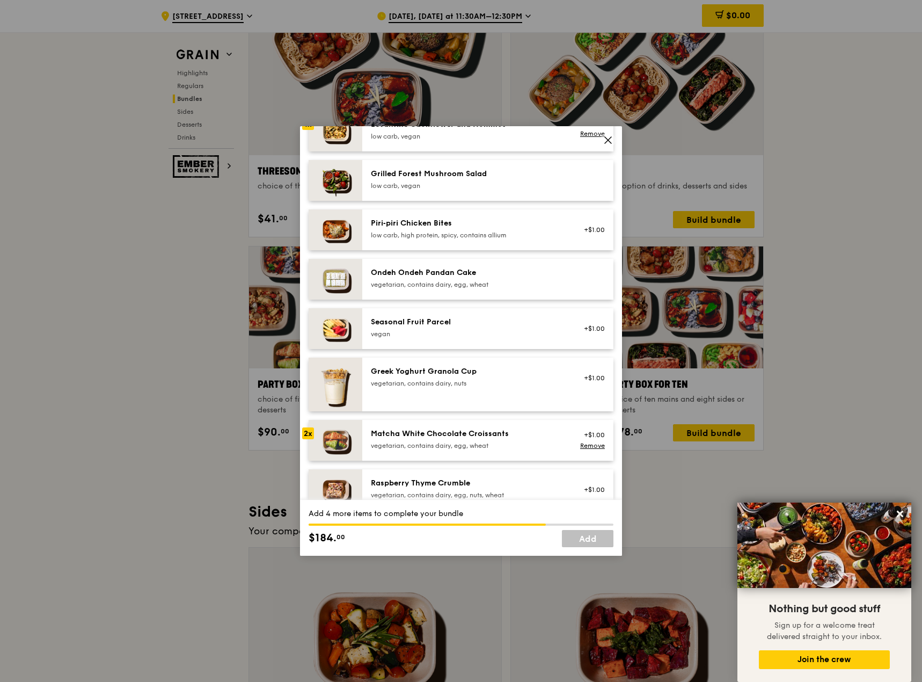
click at [426, 374] on div "Greek Yoghurt Granola Cup" at bounding box center [467, 371] width 193 height 11
click at [369, 439] on div "Matcha White Chocolate Croissants vegetarian, contains dairy, egg, wheat" at bounding box center [467, 440] width 206 height 24
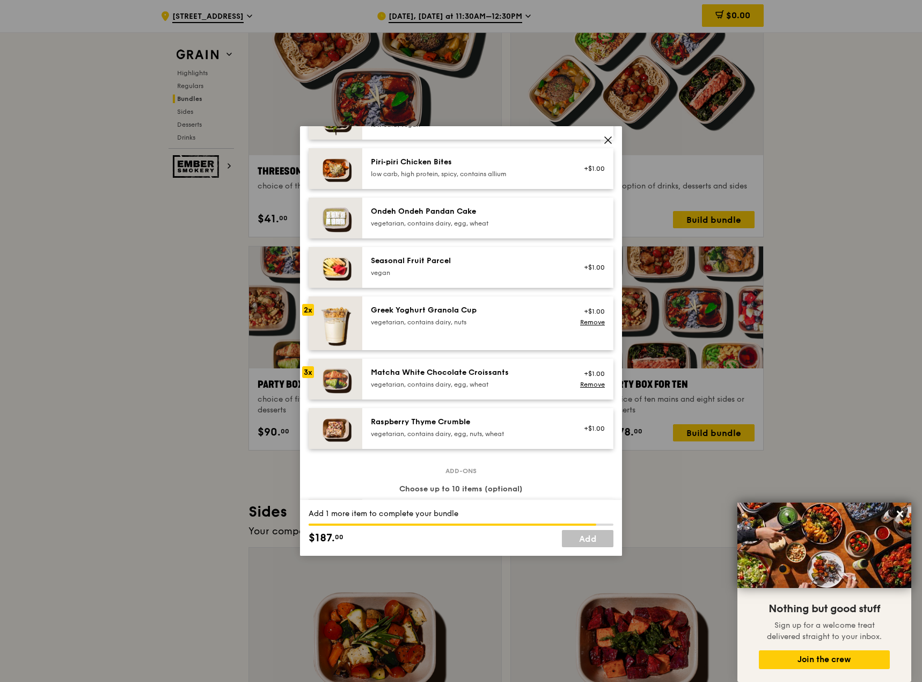
scroll to position [787, 0]
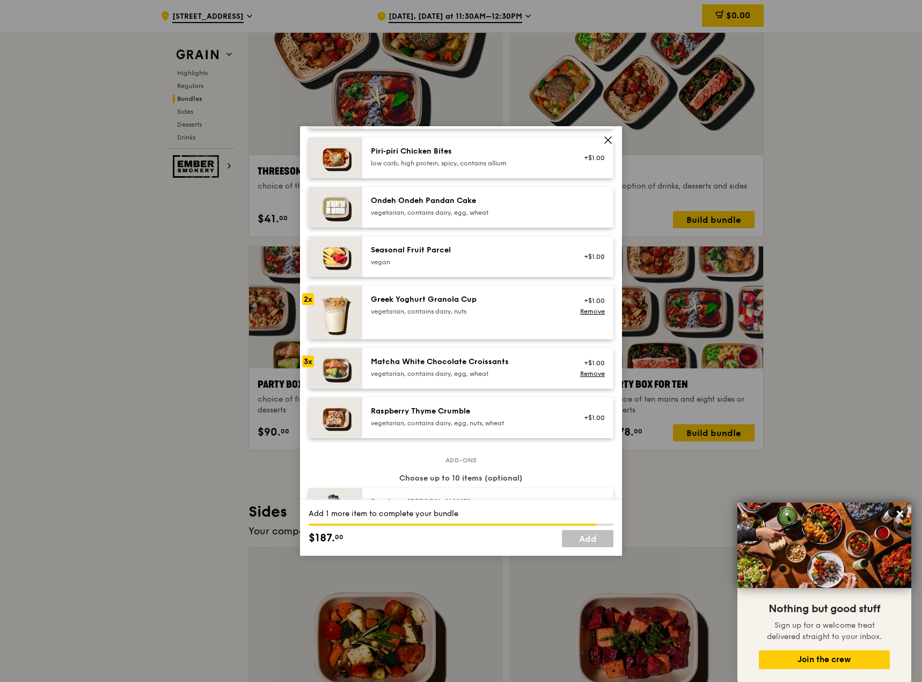
click at [432, 408] on div "Raspberry Thyme Crumble" at bounding box center [467, 411] width 193 height 11
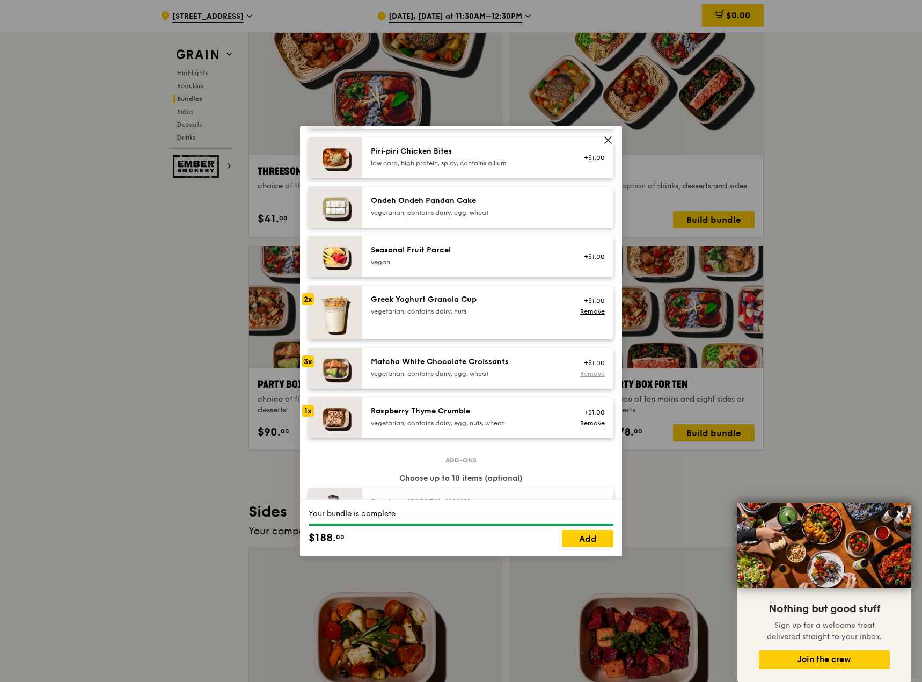
click at [590, 373] on link "Remove" at bounding box center [592, 374] width 25 height 8
click at [370, 370] on div "Matcha White Chocolate Croissants vegetarian, contains dairy, egg, wheat" at bounding box center [467, 368] width 206 height 24
click at [367, 359] on div "Matcha White Chocolate Croissants vegetarian, contains dairy, egg, wheat" at bounding box center [467, 368] width 206 height 24
click at [362, 404] on img at bounding box center [336, 417] width 54 height 41
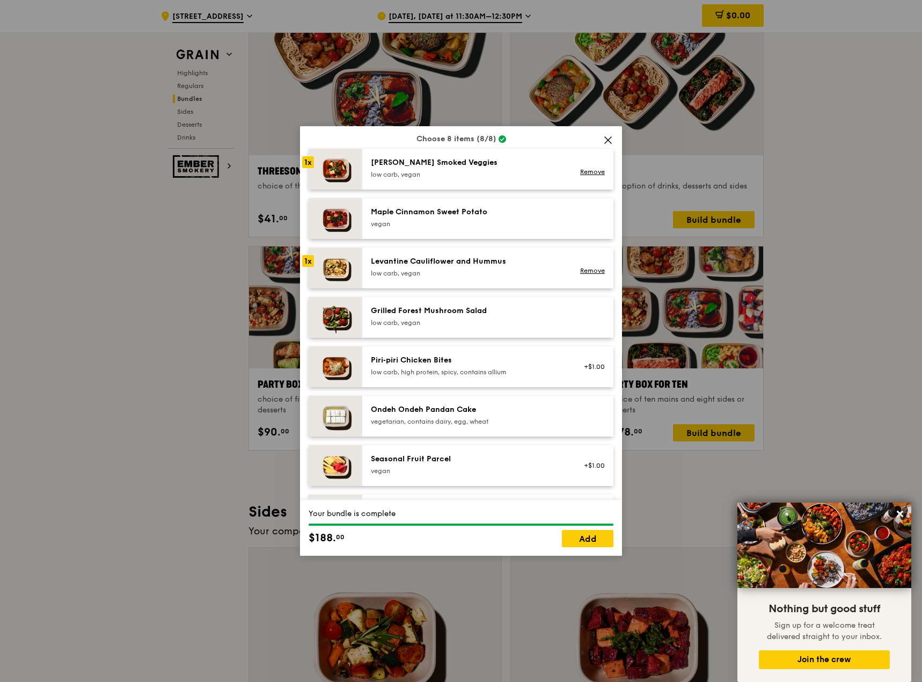
scroll to position [537, 0]
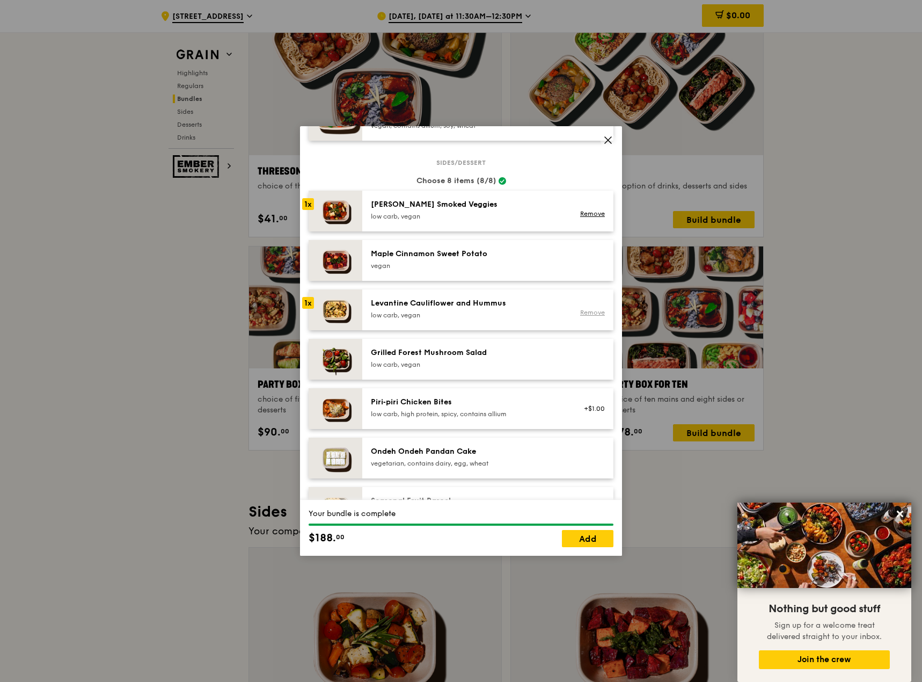
click at [587, 310] on link "Remove" at bounding box center [592, 313] width 25 height 8
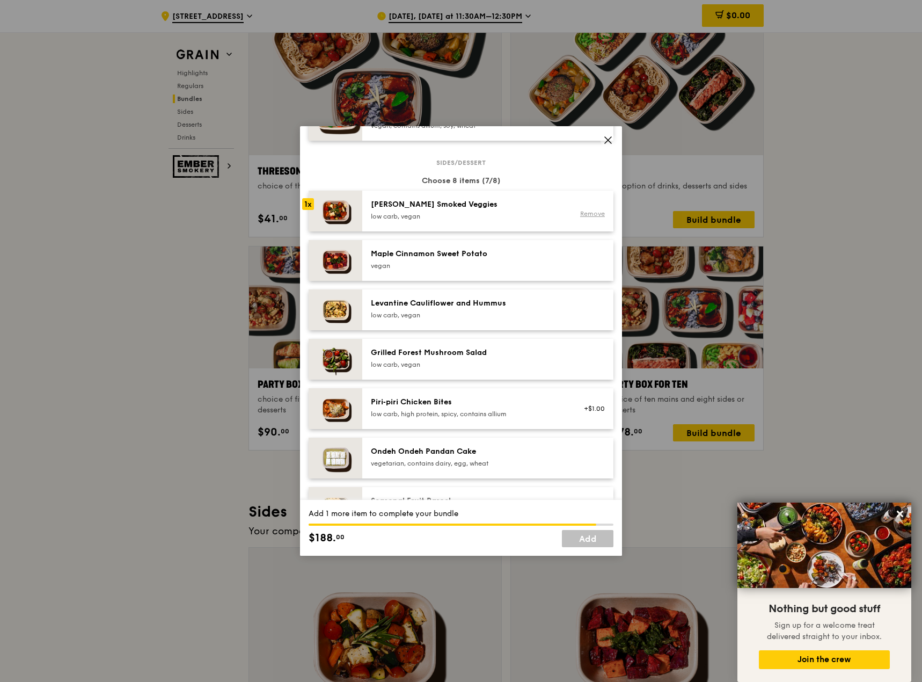
click at [593, 210] on link "Remove" at bounding box center [592, 214] width 25 height 8
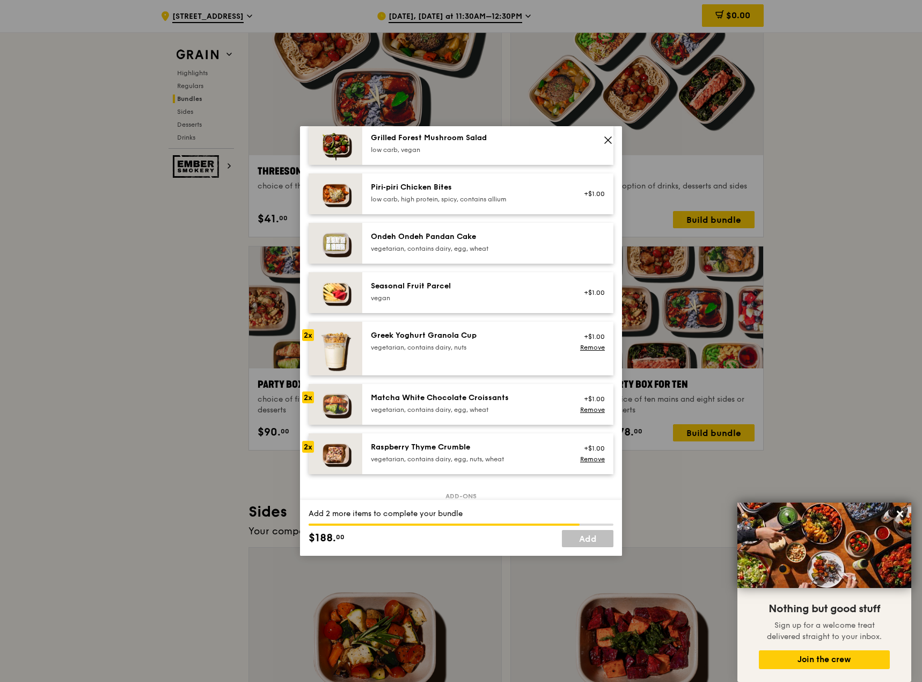
click at [353, 405] on img at bounding box center [336, 404] width 54 height 41
click at [359, 457] on img at bounding box center [336, 453] width 54 height 41
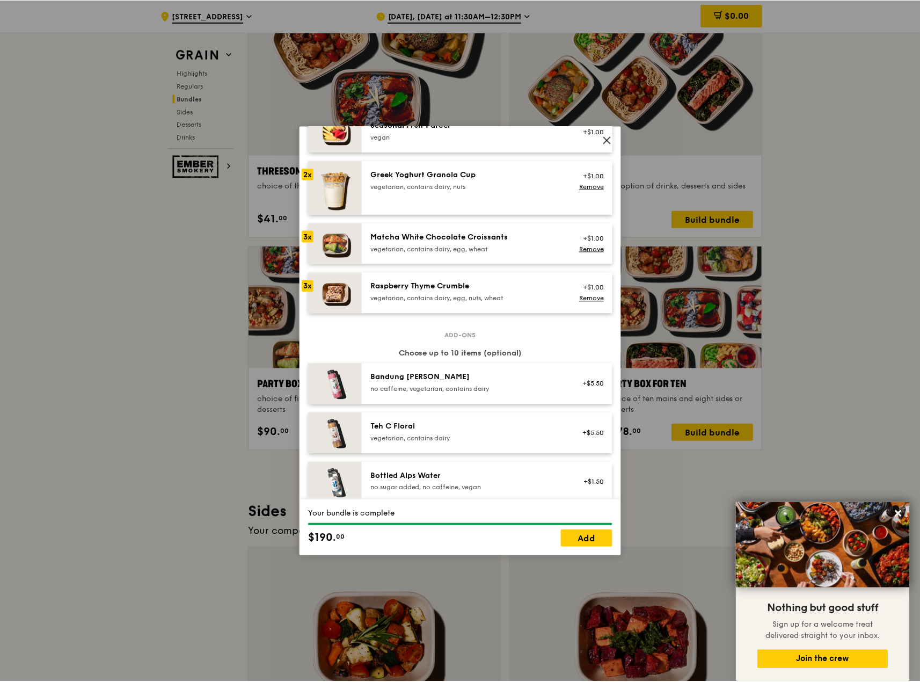
scroll to position [966, 0]
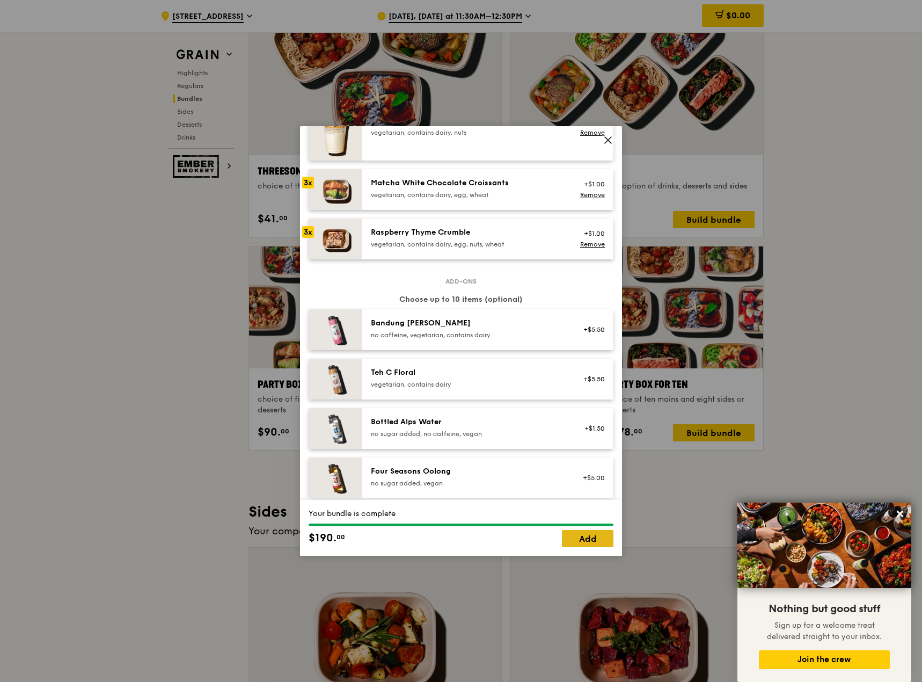
click at [581, 532] on link "Add" at bounding box center [588, 538] width 52 height 17
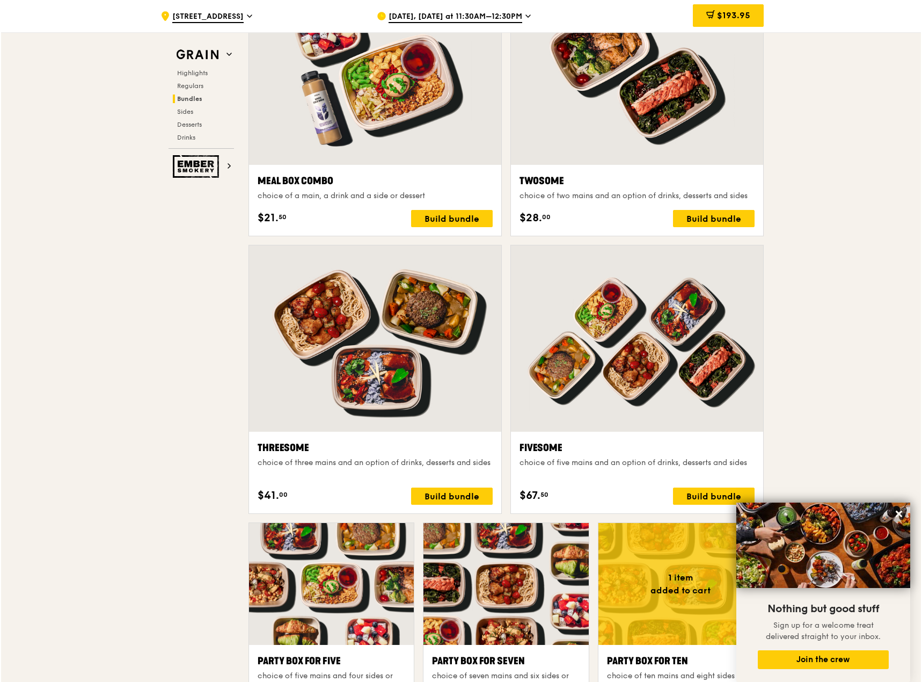
scroll to position [1610, 0]
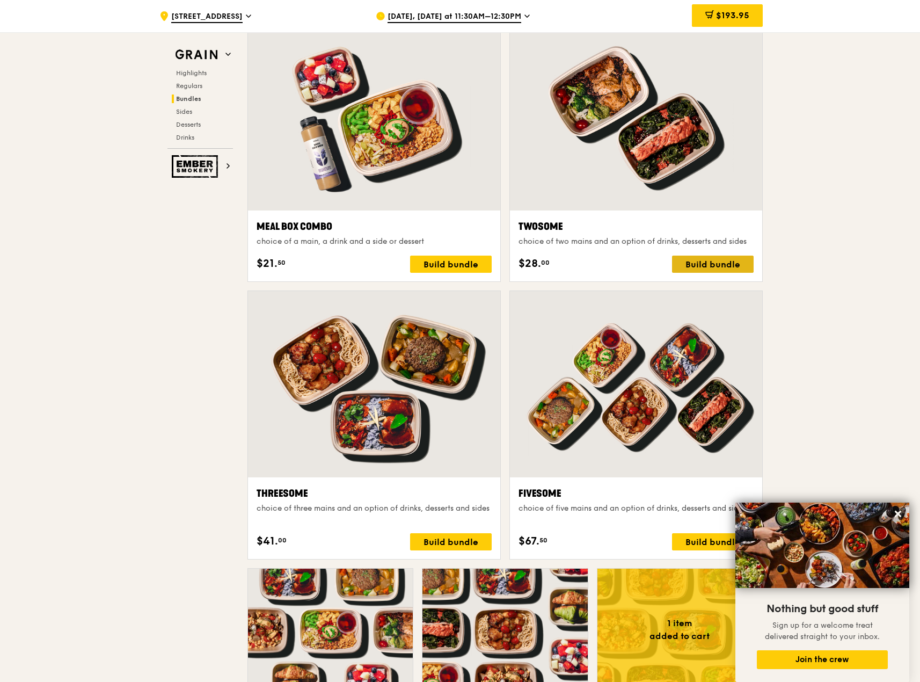
click at [738, 264] on div "Build bundle" at bounding box center [713, 263] width 82 height 17
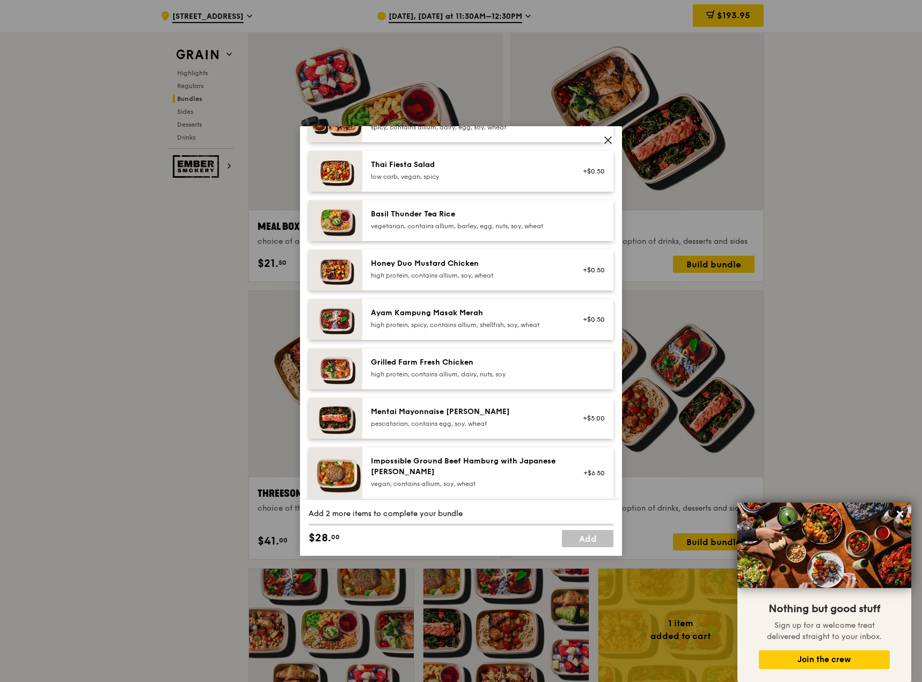
scroll to position [215, 0]
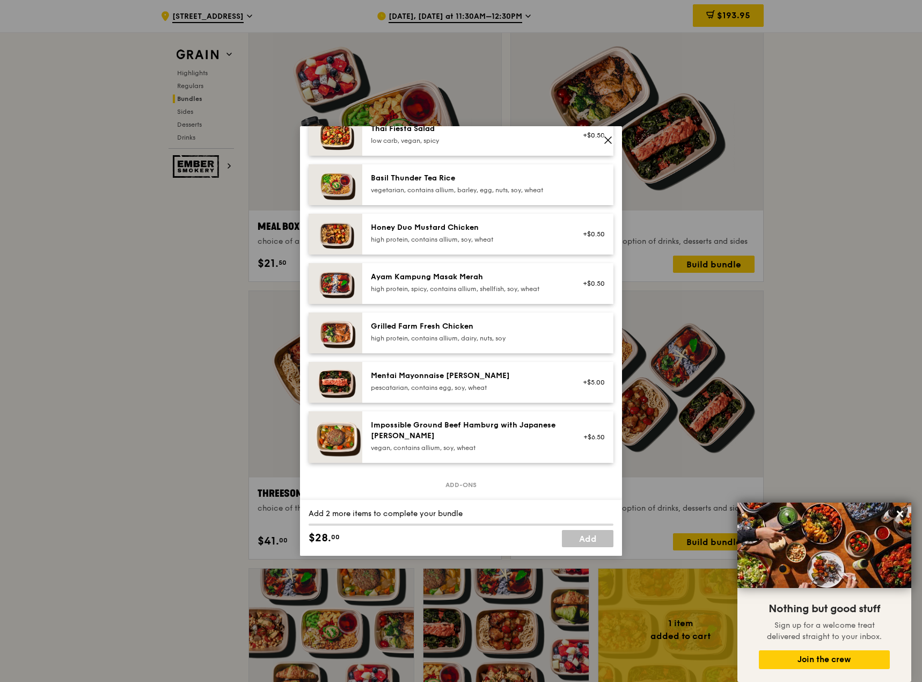
click at [510, 337] on div "high protein, contains allium, dairy, nuts, soy" at bounding box center [467, 338] width 193 height 9
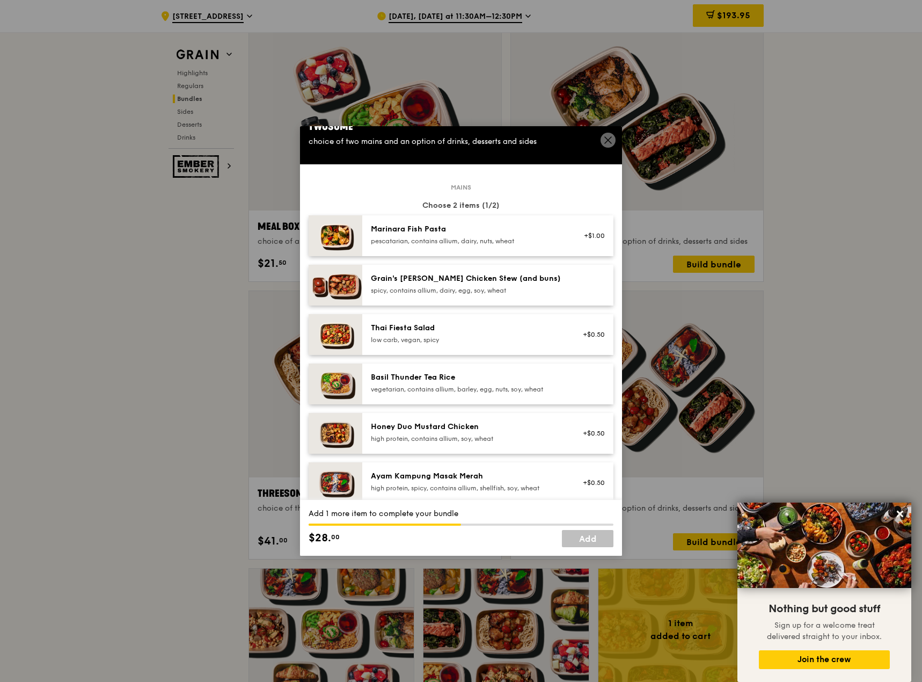
scroll to position [36, 0]
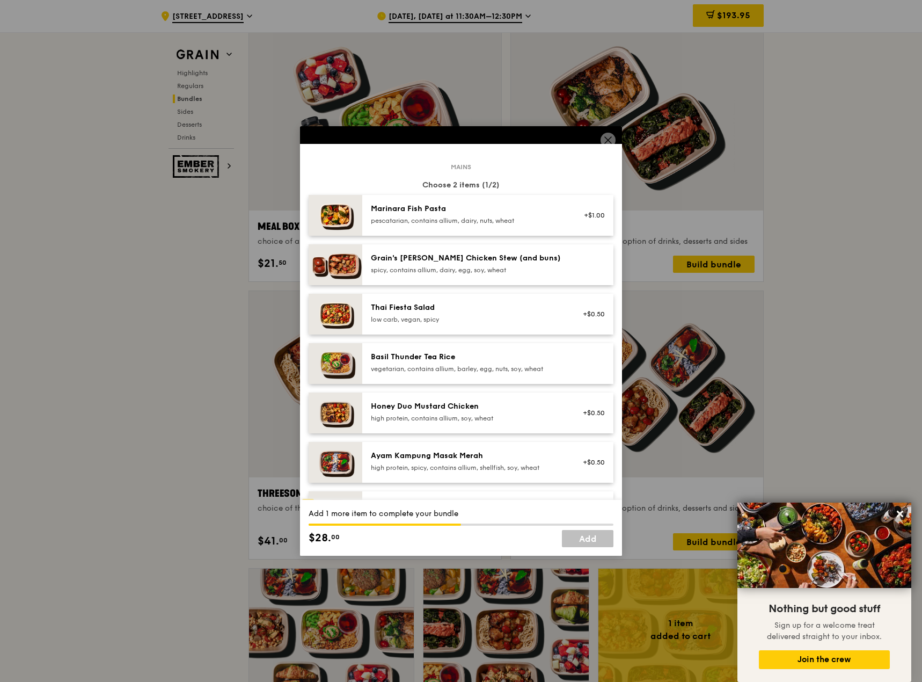
click at [352, 411] on img at bounding box center [336, 412] width 54 height 41
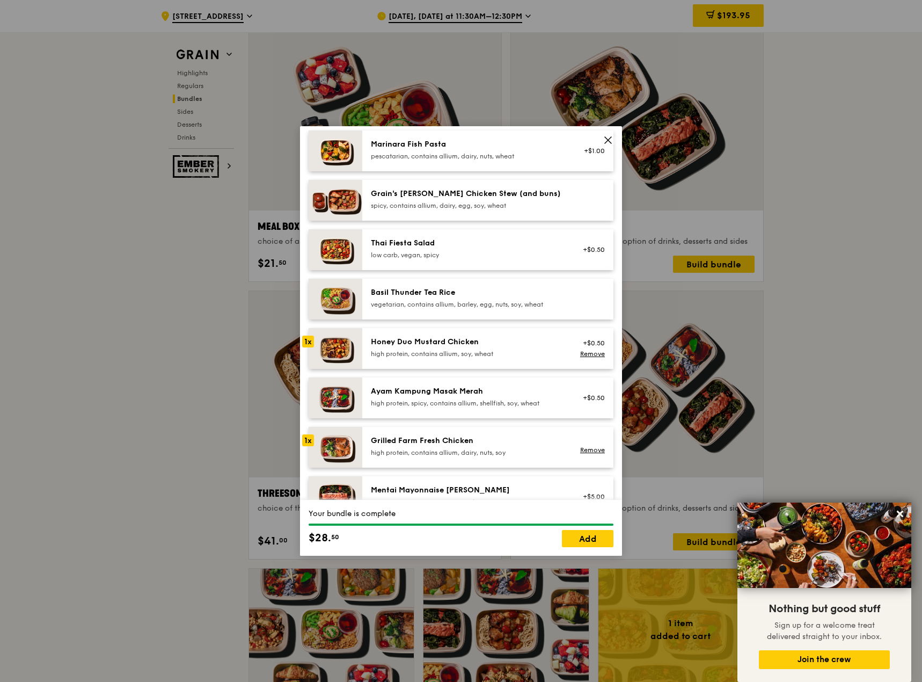
scroll to position [107, 0]
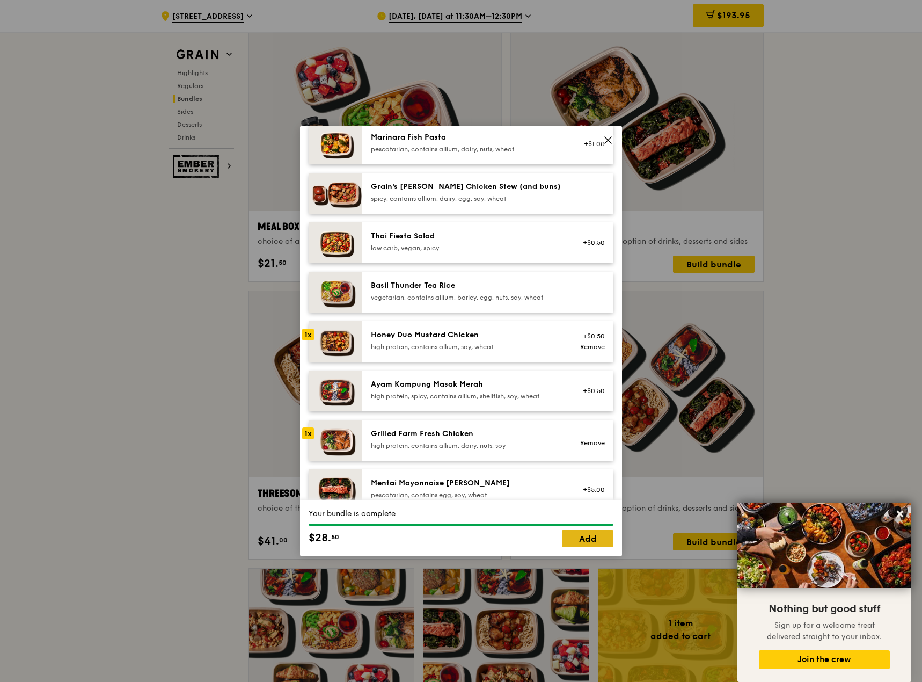
click at [591, 539] on link "Add" at bounding box center [588, 538] width 52 height 17
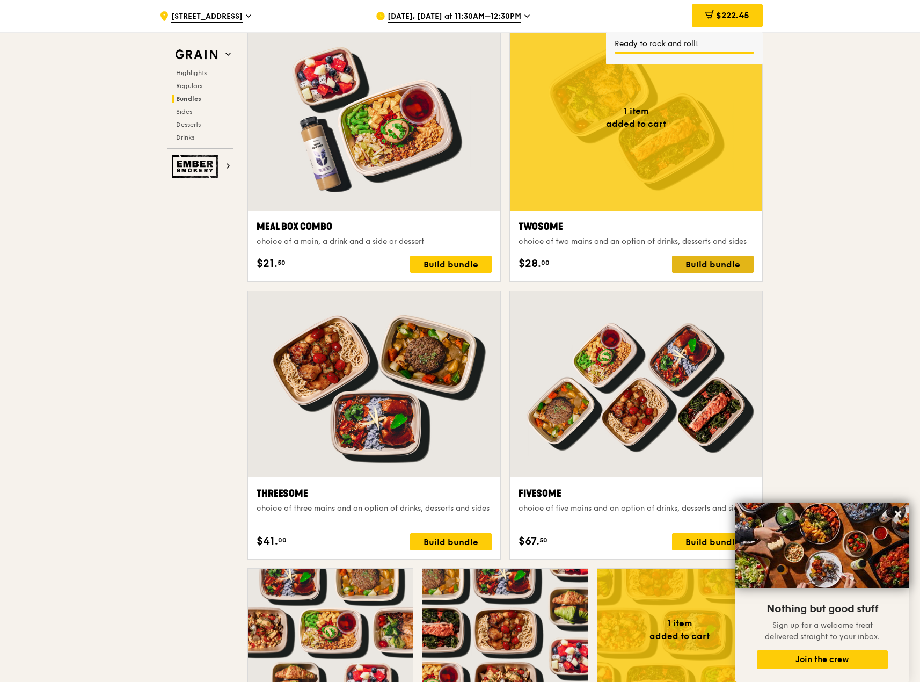
click at [731, 266] on div "Build bundle" at bounding box center [713, 263] width 82 height 17
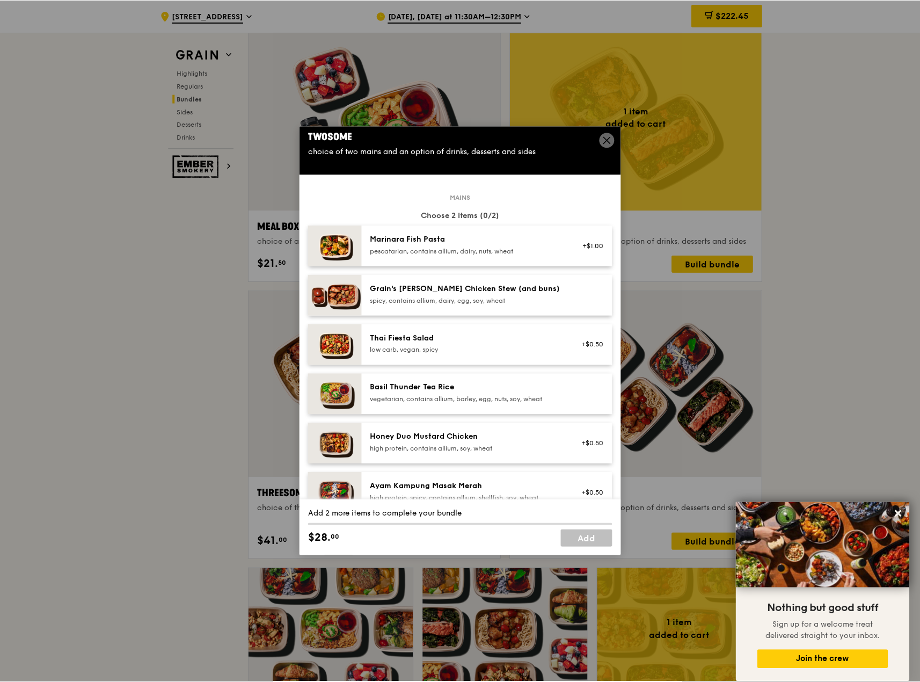
scroll to position [0, 0]
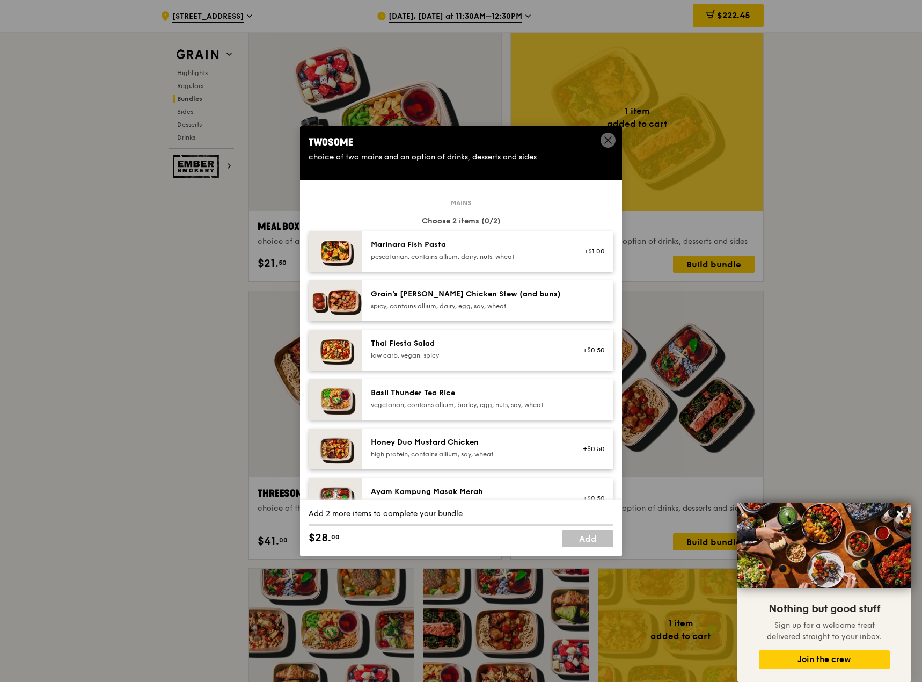
click at [610, 139] on icon at bounding box center [608, 140] width 10 height 10
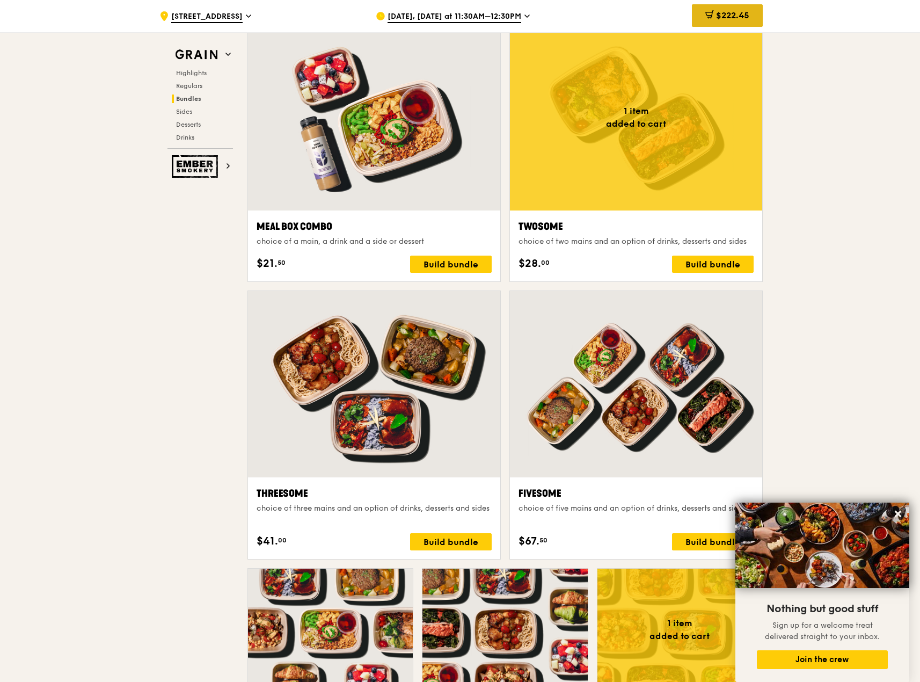
click at [727, 11] on span "$222.45" at bounding box center [732, 15] width 33 height 10
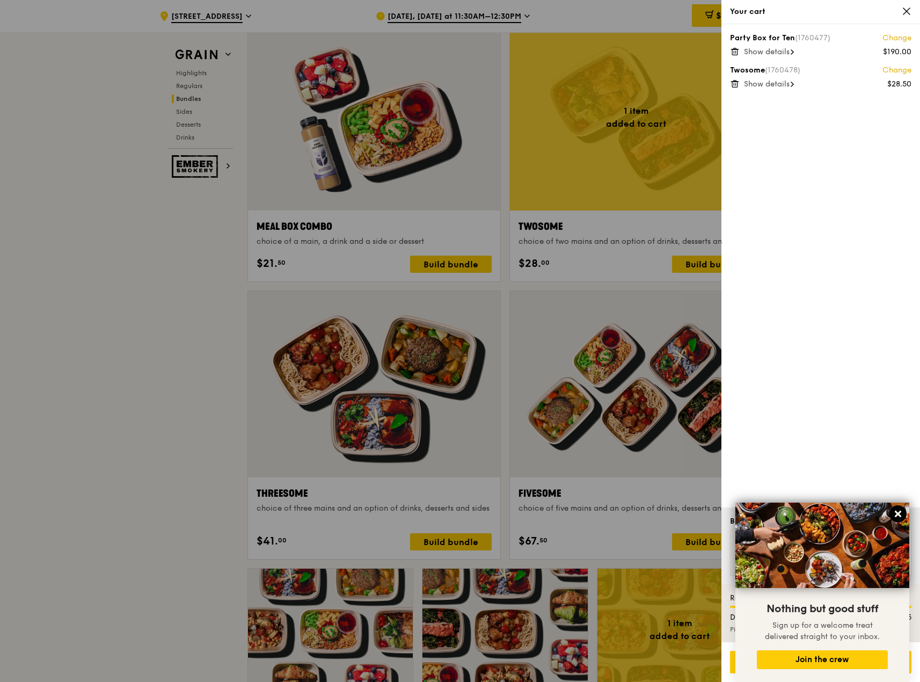
click at [900, 518] on icon at bounding box center [898, 514] width 10 height 10
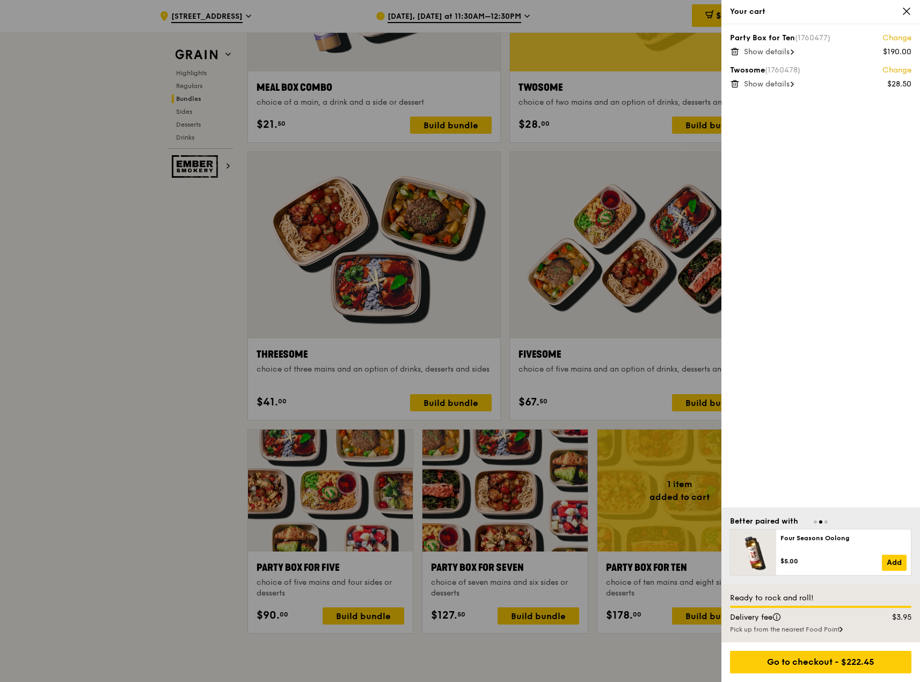
scroll to position [1753, 0]
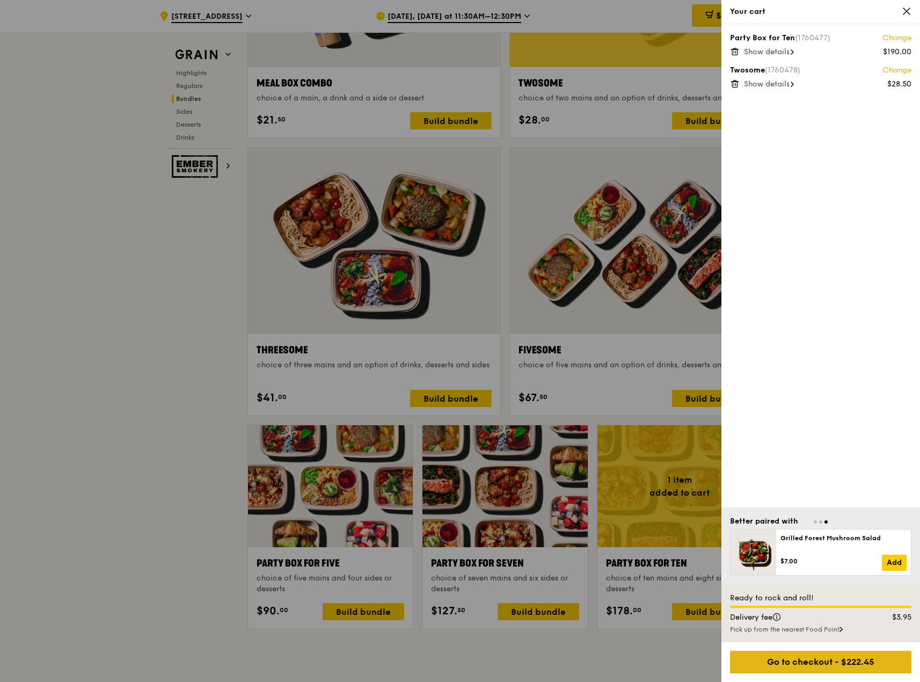
click at [812, 655] on div "Go to checkout - $222.45" at bounding box center [820, 661] width 181 height 23
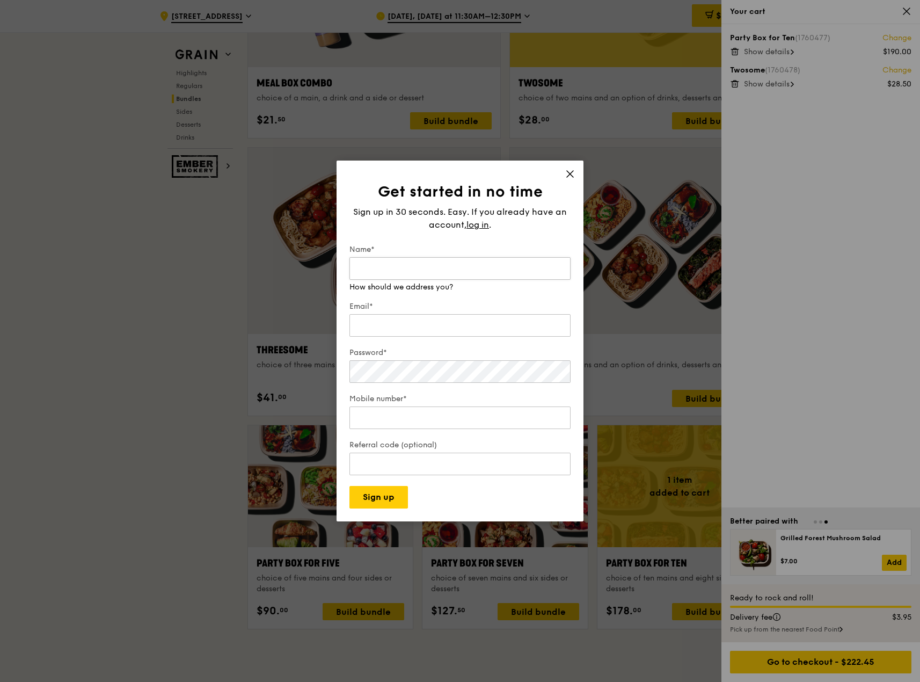
click at [424, 267] on input "Name*" at bounding box center [459, 268] width 221 height 23
click at [419, 268] on input "Name*" at bounding box center [459, 268] width 221 height 23
type input "Tze Enn"
click at [400, 314] on input "Email*" at bounding box center [459, 325] width 221 height 23
type input "tze.enn.ong@citi.com"
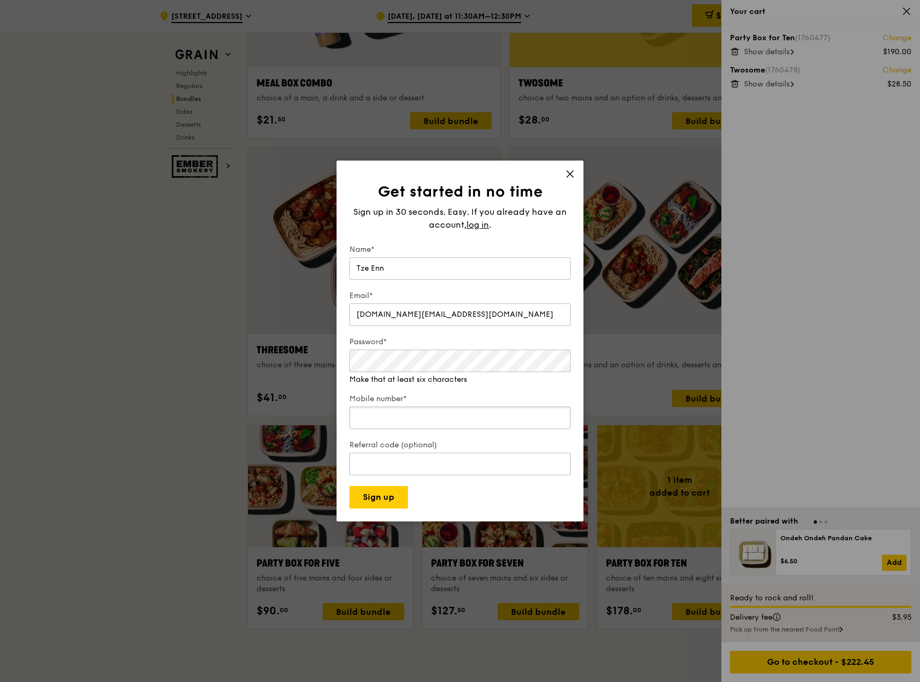
click at [390, 406] on input "Mobile number*" at bounding box center [459, 417] width 221 height 23
type input "96585769"
click at [383, 452] on input "Referral code (optional)" at bounding box center [459, 463] width 221 height 23
click at [275, 341] on div "Get started in no time Sign up in 30 seconds. Easy. If you already have an acco…" at bounding box center [460, 341] width 920 height 682
click at [386, 488] on button "Sign up" at bounding box center [378, 497] width 59 height 23
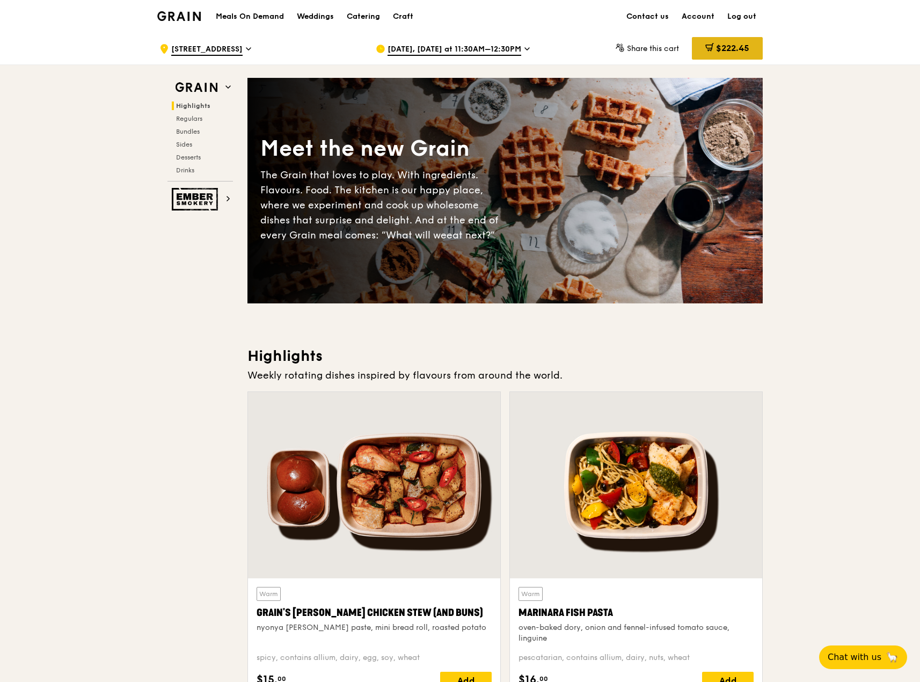
click at [728, 54] on div "$222.45" at bounding box center [727, 48] width 71 height 23
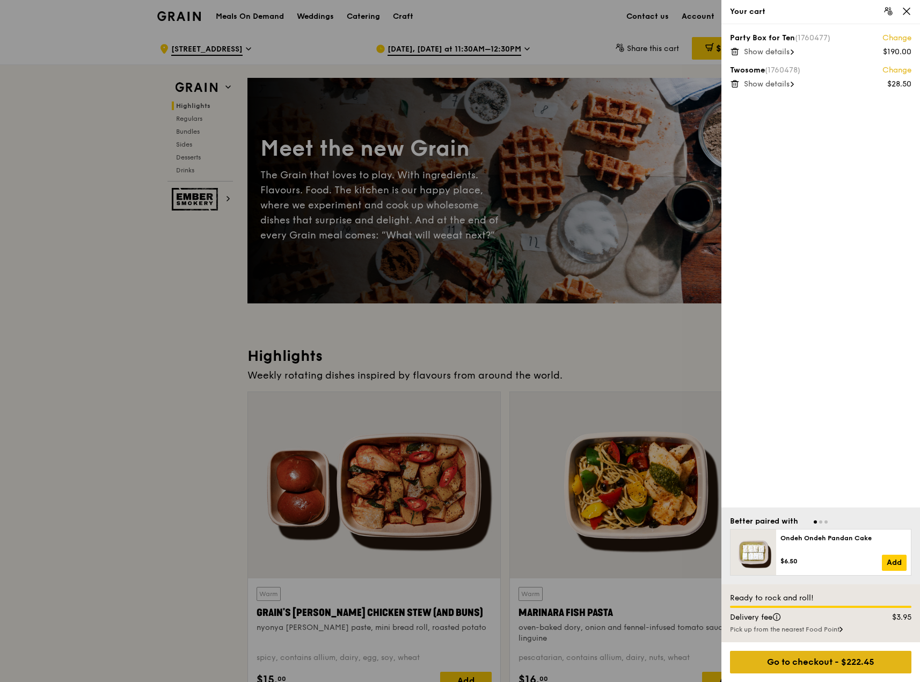
click at [763, 660] on div "Go to checkout - $222.45" at bounding box center [820, 661] width 181 height 23
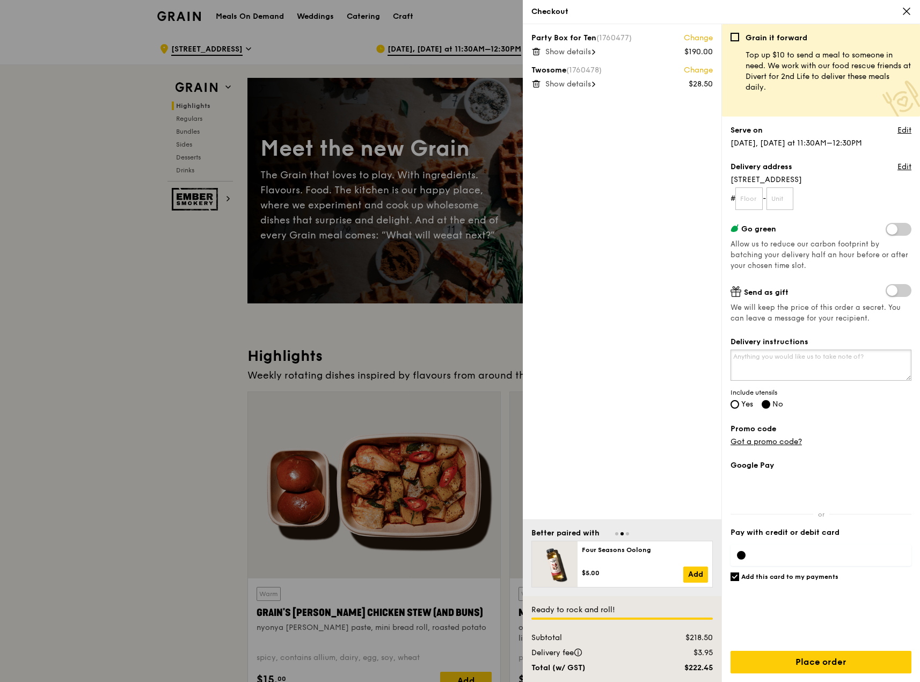
click at [791, 362] on textarea "Delivery instructions" at bounding box center [820, 364] width 181 height 31
click at [575, 55] on span "Show details" at bounding box center [568, 51] width 46 height 9
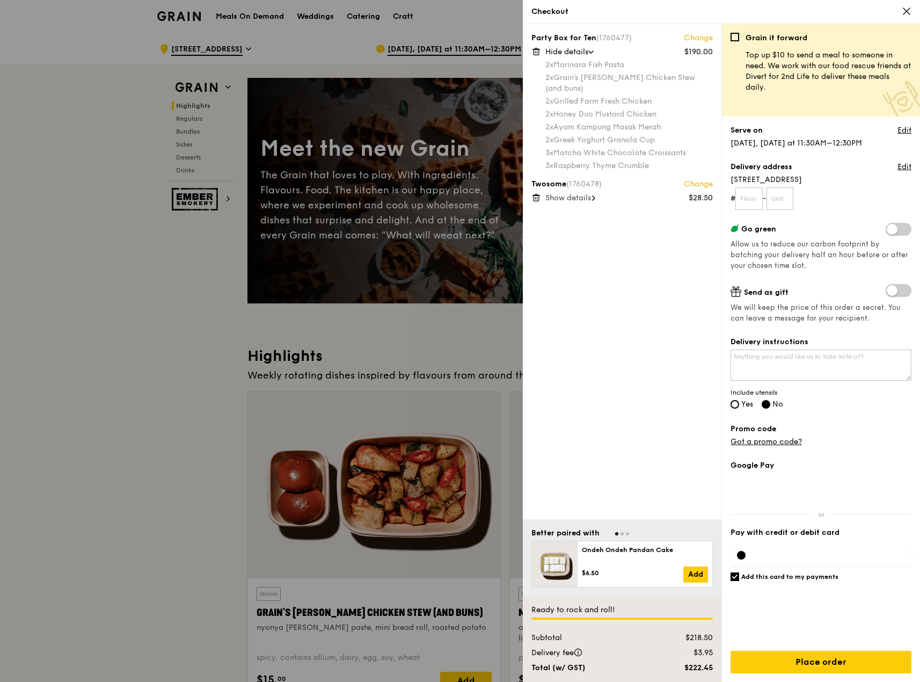
drag, startPoint x: 553, startPoint y: 66, endPoint x: 609, endPoint y: 148, distance: 98.5
click at [609, 148] on div "2x Marinara Fish Pasta 2x Grain's [PERSON_NAME] Chicken Stew (and buns) 2x Gril…" at bounding box center [628, 116] width 167 height 112
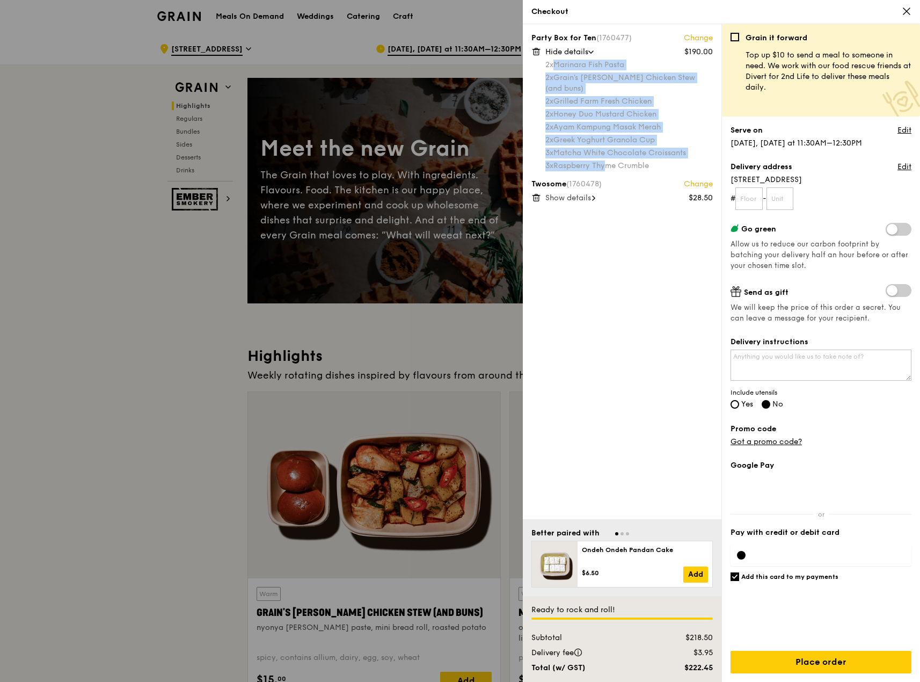
click at [650, 160] on div "3x Raspberry Thyme Crumble" at bounding box center [628, 165] width 167 height 11
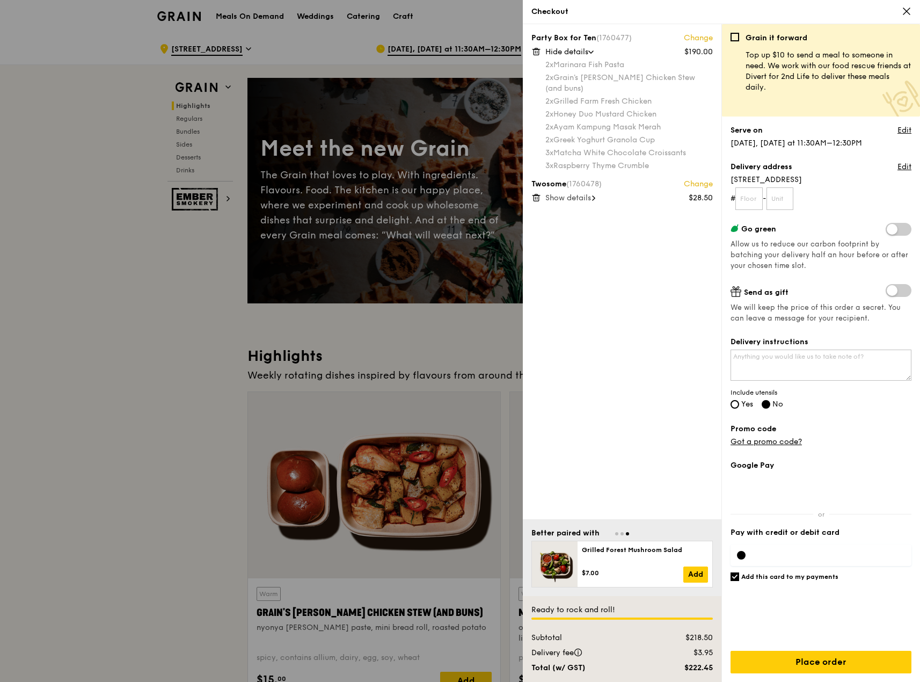
drag, startPoint x: 567, startPoint y: 65, endPoint x: 659, endPoint y: 116, distance: 104.7
click at [659, 116] on div "2x Marinara Fish Pasta 2x Grain's [PERSON_NAME] Chicken Stew (and buns) 2x Gril…" at bounding box center [628, 116] width 167 height 112
drag, startPoint x: 560, startPoint y: 126, endPoint x: 659, endPoint y: 154, distance: 103.3
click at [659, 154] on div "2x Marinara Fish Pasta 2x Grain's [PERSON_NAME] Chicken Stew (and buns) 2x Gril…" at bounding box center [628, 116] width 167 height 112
click at [662, 160] on div "3x Raspberry Thyme Crumble" at bounding box center [628, 165] width 167 height 11
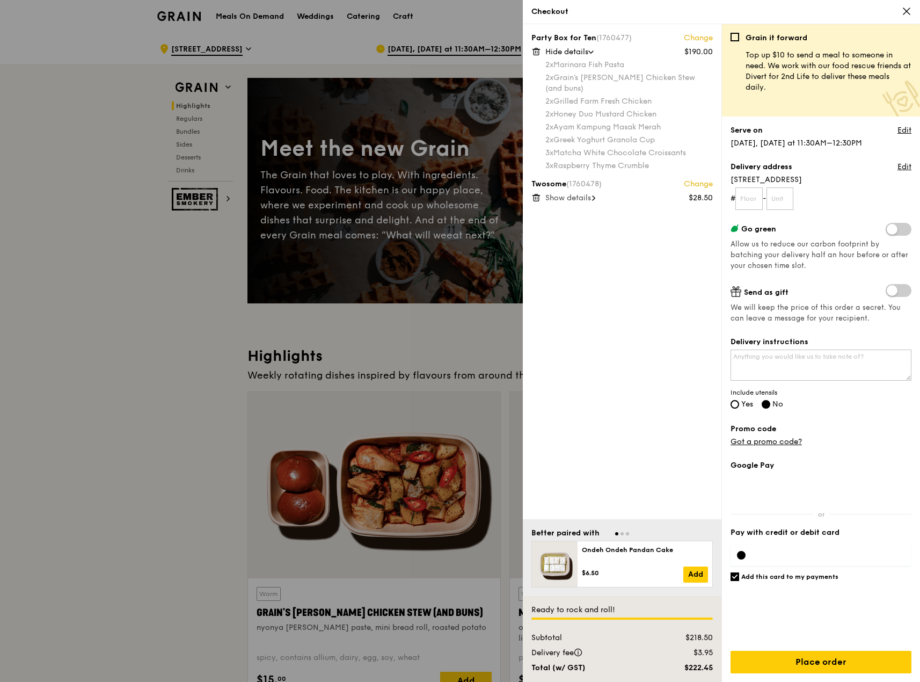
drag, startPoint x: 661, startPoint y: 152, endPoint x: 545, endPoint y: 130, distance: 118.0
click at [545, 130] on div "Party Box for Ten (1760477) Change $190.00 Hide details 2x Marinara Fish Pasta …" at bounding box center [621, 101] width 181 height 137
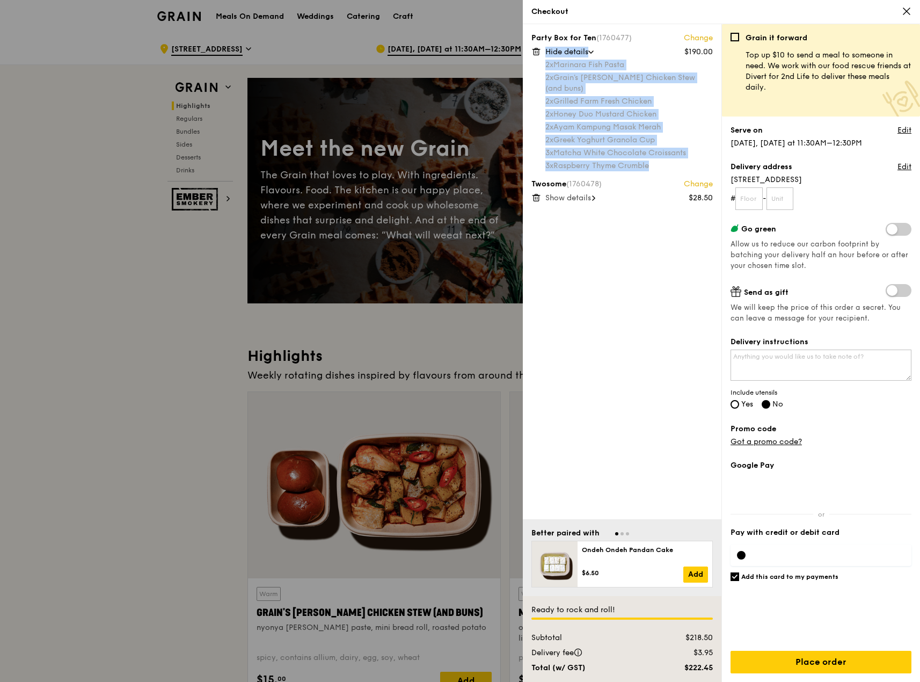
click at [557, 135] on div "2x Greek Yoghurt Granola Cup" at bounding box center [628, 140] width 167 height 11
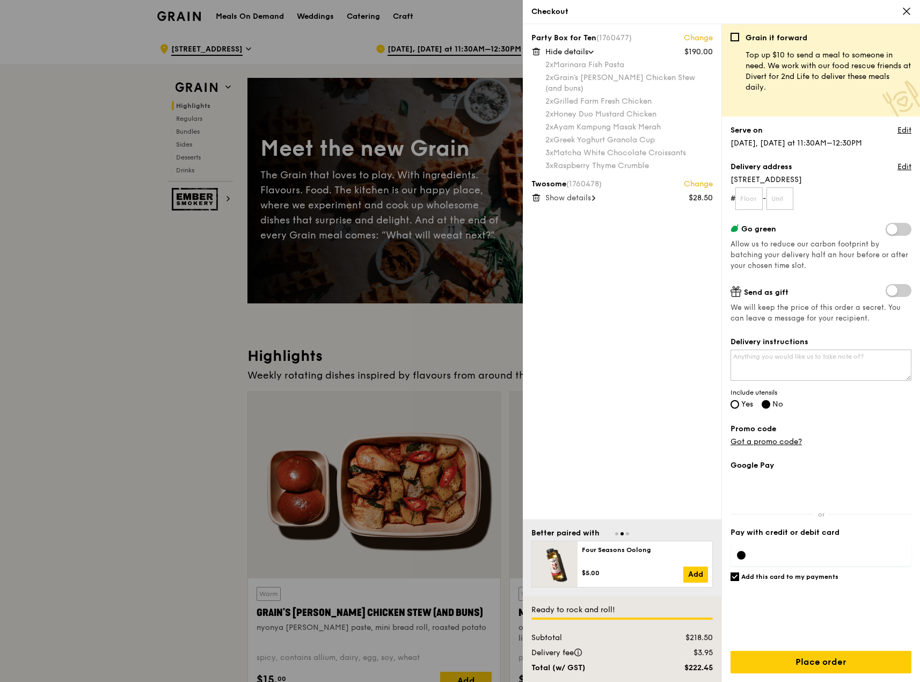
drag, startPoint x: 555, startPoint y: 129, endPoint x: 654, endPoint y: 156, distance: 102.9
click at [654, 156] on div "2x Marinara Fish Pasta 2x Grain's [PERSON_NAME] Chicken Stew (and buns) 2x Gril…" at bounding box center [628, 116] width 167 height 112
click at [580, 193] on span "Show details" at bounding box center [568, 197] width 46 height 9
drag, startPoint x: 551, startPoint y: 116, endPoint x: 661, endPoint y: 148, distance: 115.0
click at [661, 148] on div "2x Marinara Fish Pasta 2x Grain's [PERSON_NAME] Chicken Stew (and buns) 2x Gril…" at bounding box center [628, 116] width 167 height 112
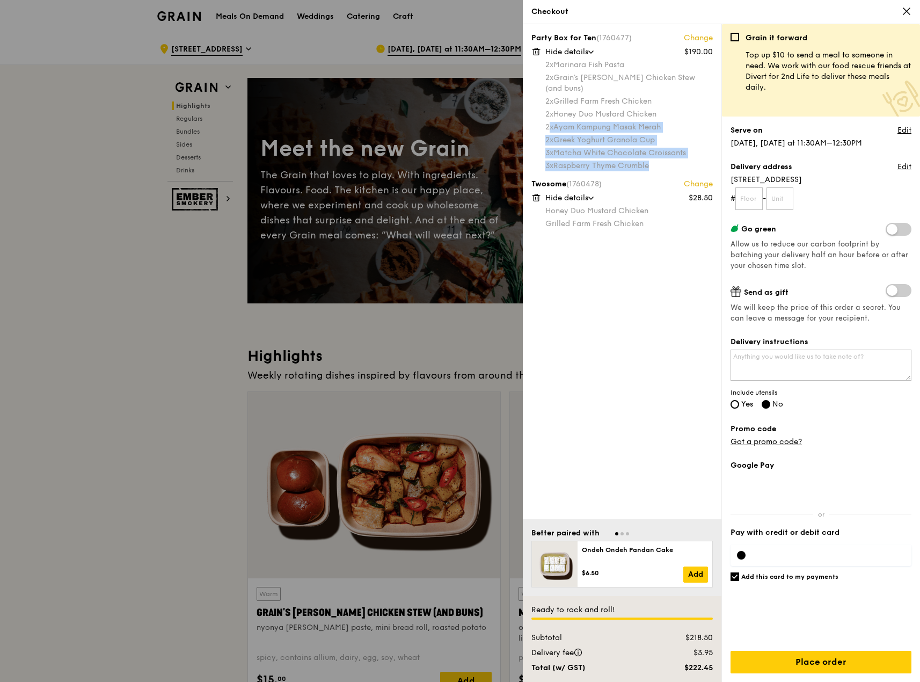
click at [660, 148] on div "3x Matcha White Chocolate Croissants" at bounding box center [628, 153] width 167 height 11
drag, startPoint x: 661, startPoint y: 152, endPoint x: 550, endPoint y: 132, distance: 112.4
click at [550, 132] on div "2x Marinara Fish Pasta 2x Grain's [PERSON_NAME] Chicken Stew (and buns) 2x Gril…" at bounding box center [628, 116] width 167 height 112
click at [857, 439] on div "Promo code Got a promo code?" at bounding box center [820, 435] width 181 height 24
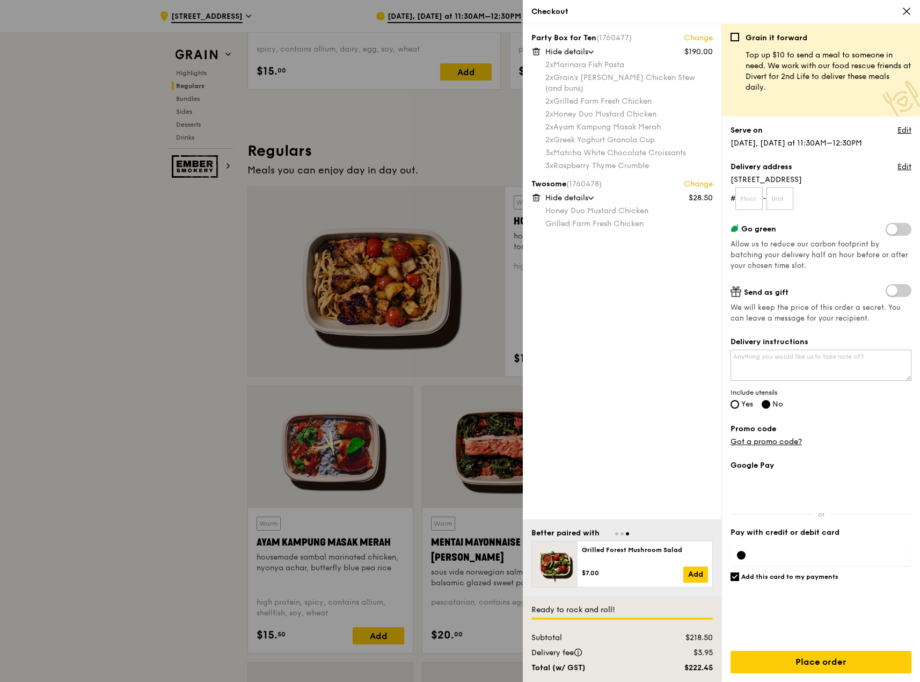
scroll to position [881, 0]
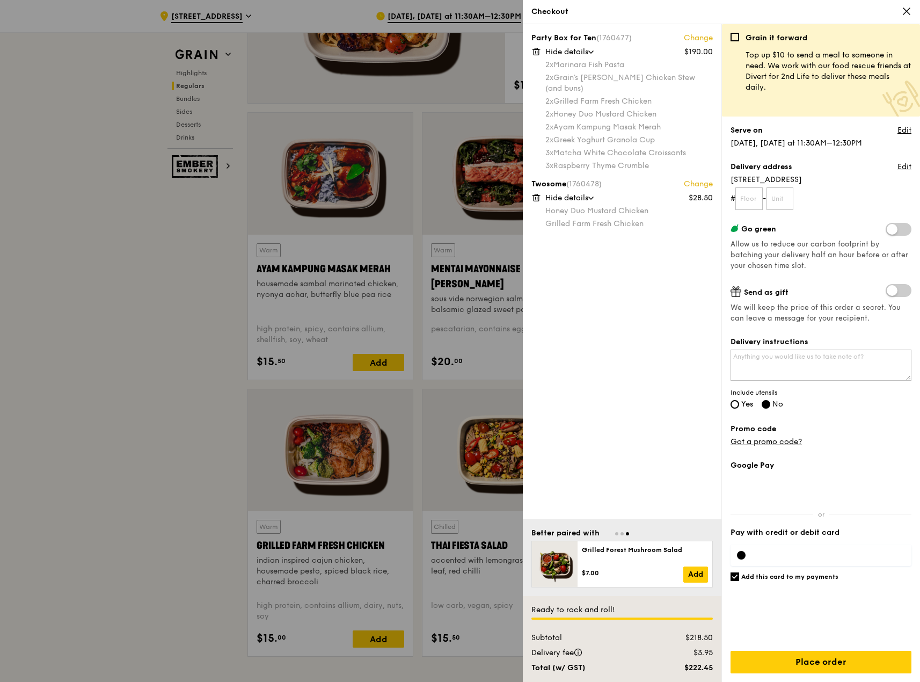
click at [904, 11] on icon at bounding box center [907, 11] width 10 height 10
